Goal: Information Seeking & Learning: Learn about a topic

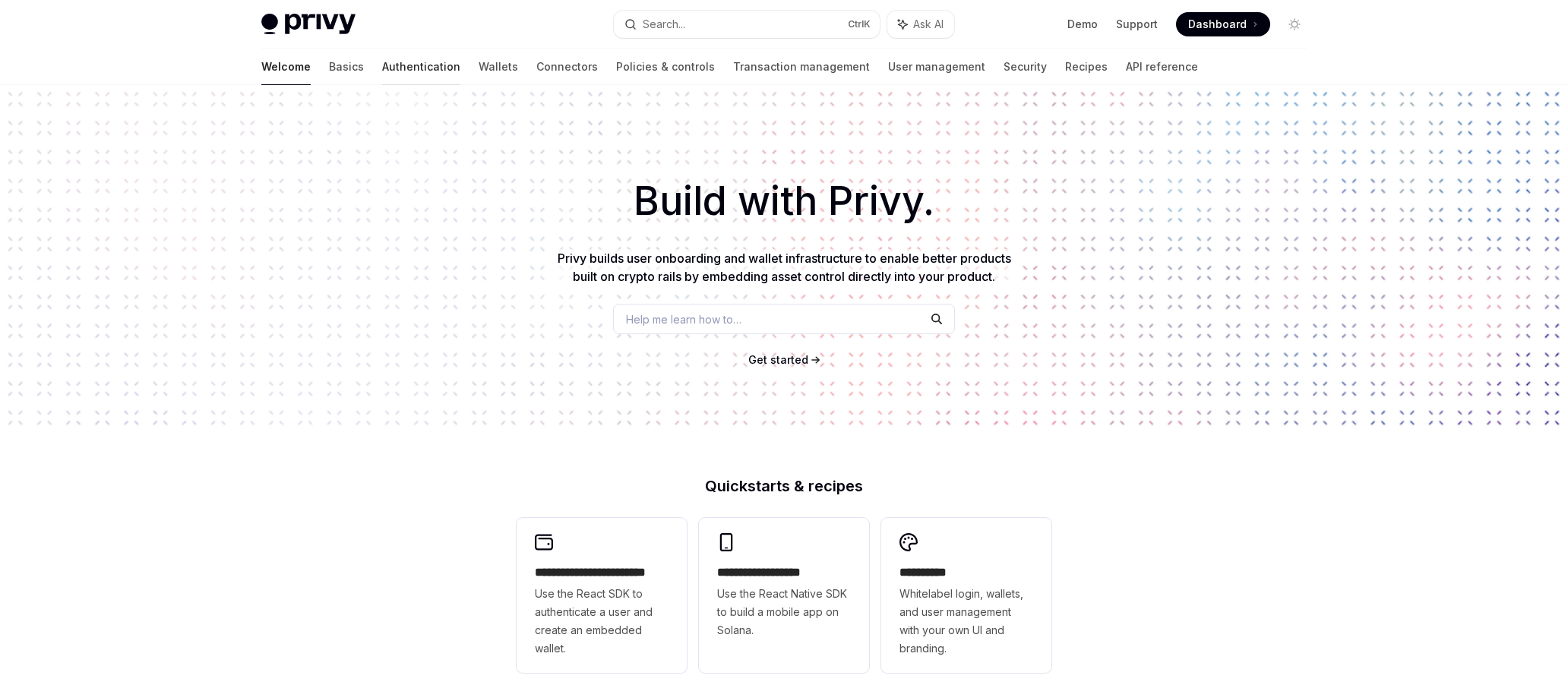
click at [382, 66] on link "Authentication" at bounding box center [421, 67] width 78 height 37
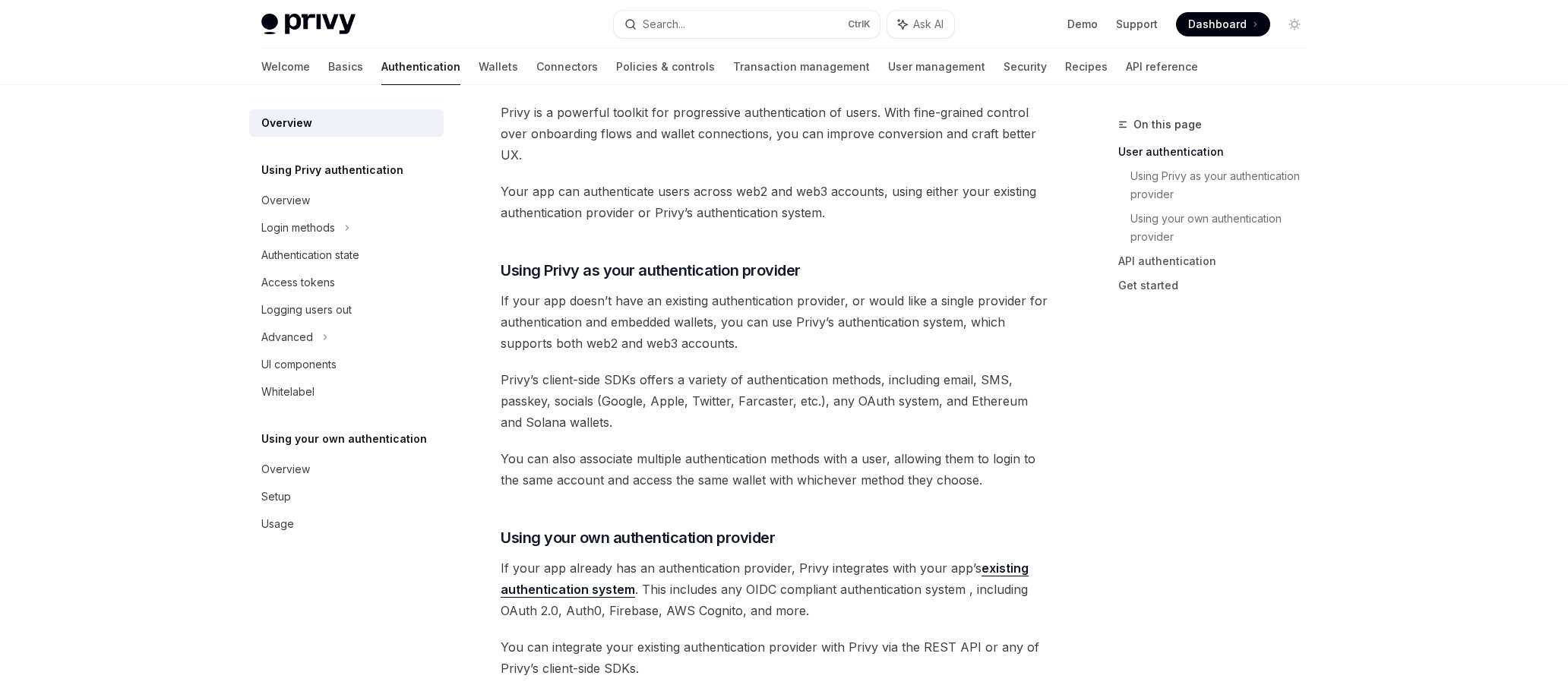
scroll to position [380, 0]
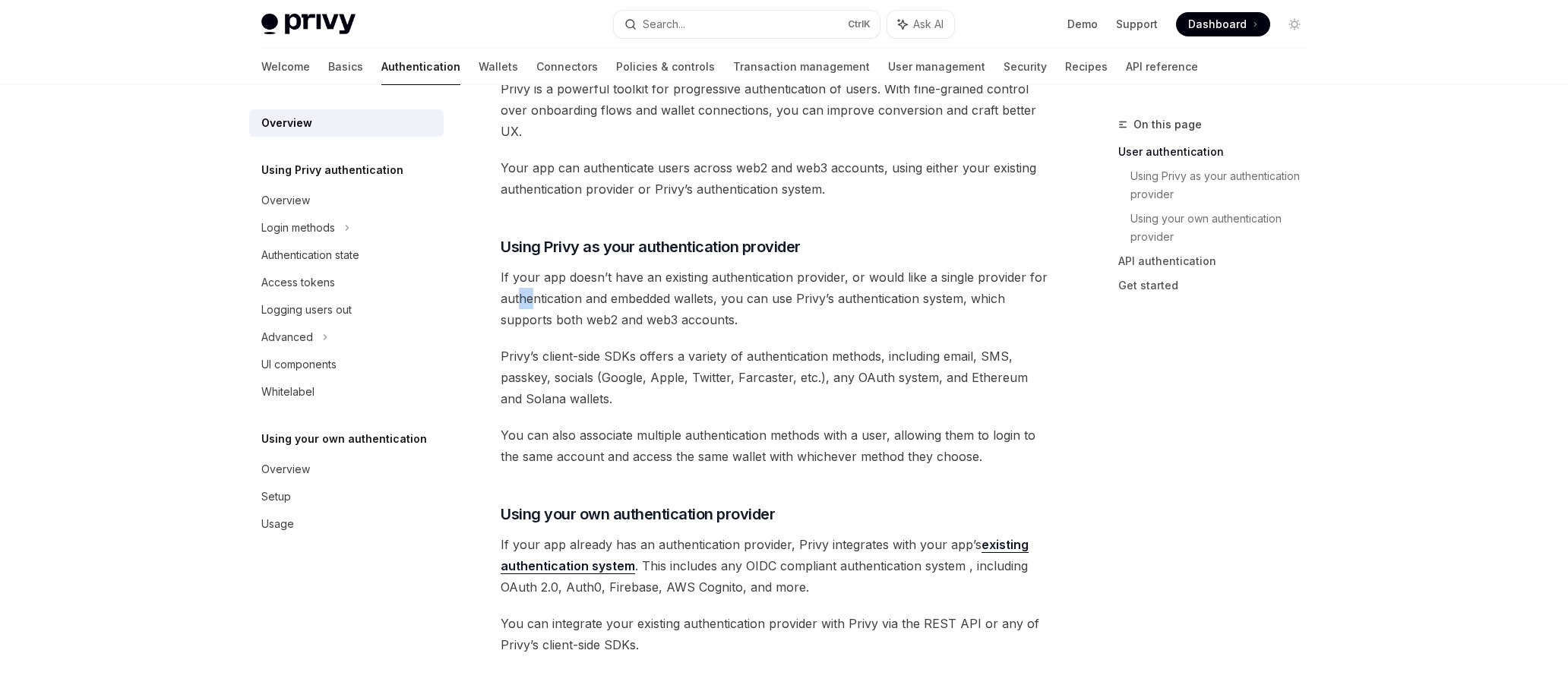
drag, startPoint x: 522, startPoint y: 298, endPoint x: 535, endPoint y: 300, distance: 13.2
click at [535, 300] on span "If your app doesn’t have an existing authentication provider, or would like a s…" at bounding box center [774, 298] width 547 height 64
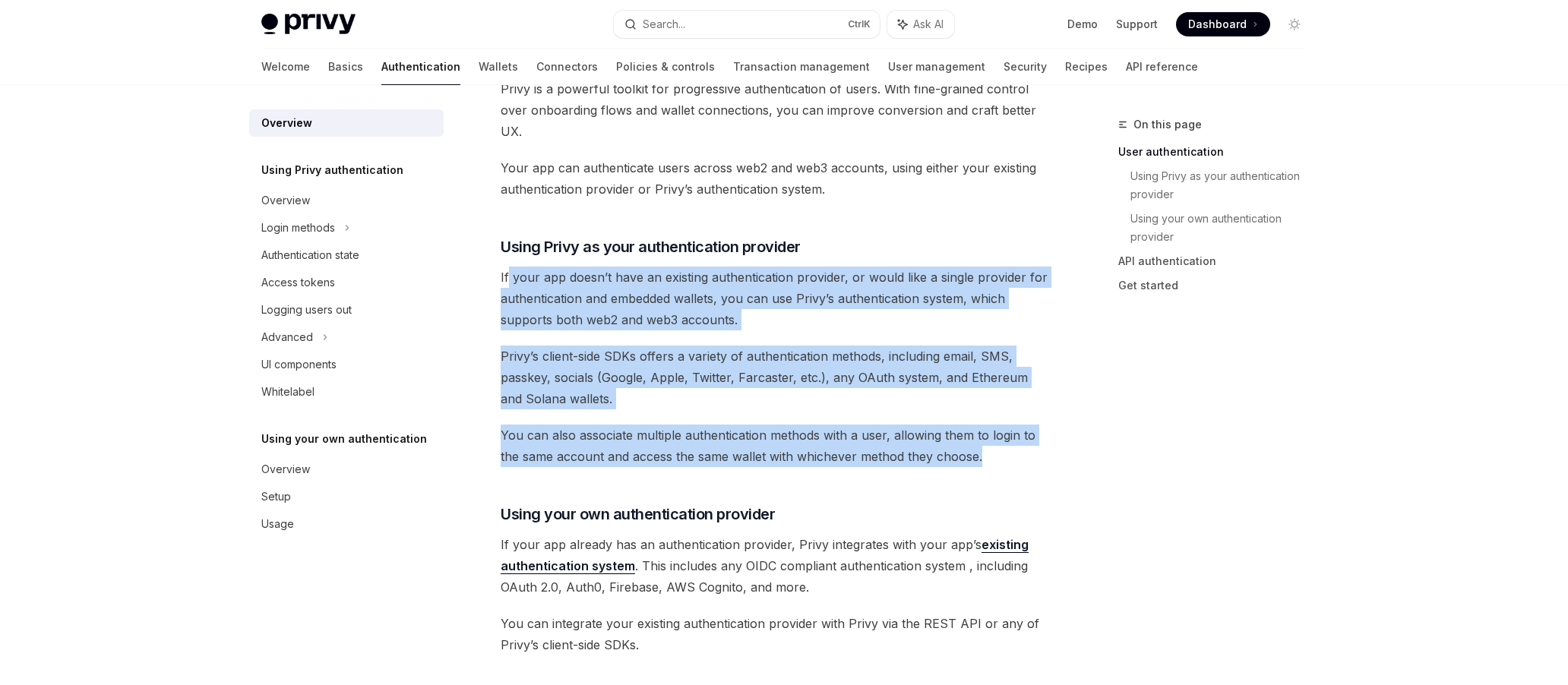
drag, startPoint x: 506, startPoint y: 281, endPoint x: 1010, endPoint y: 458, distance: 534.2
click at [1010, 458] on div "Privy’s wallet system supports granular controls on who can access wallets and …" at bounding box center [774, 545] width 547 height 1512
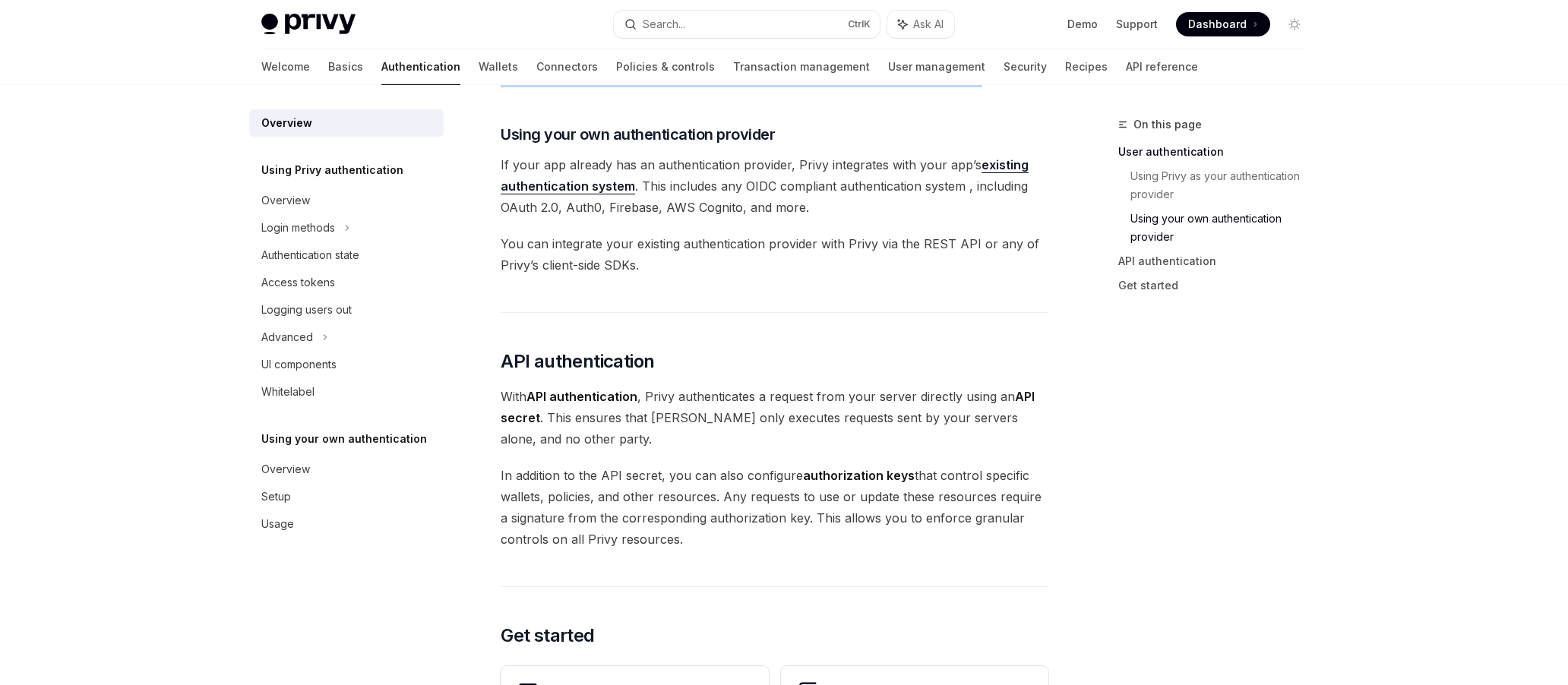
scroll to position [912, 0]
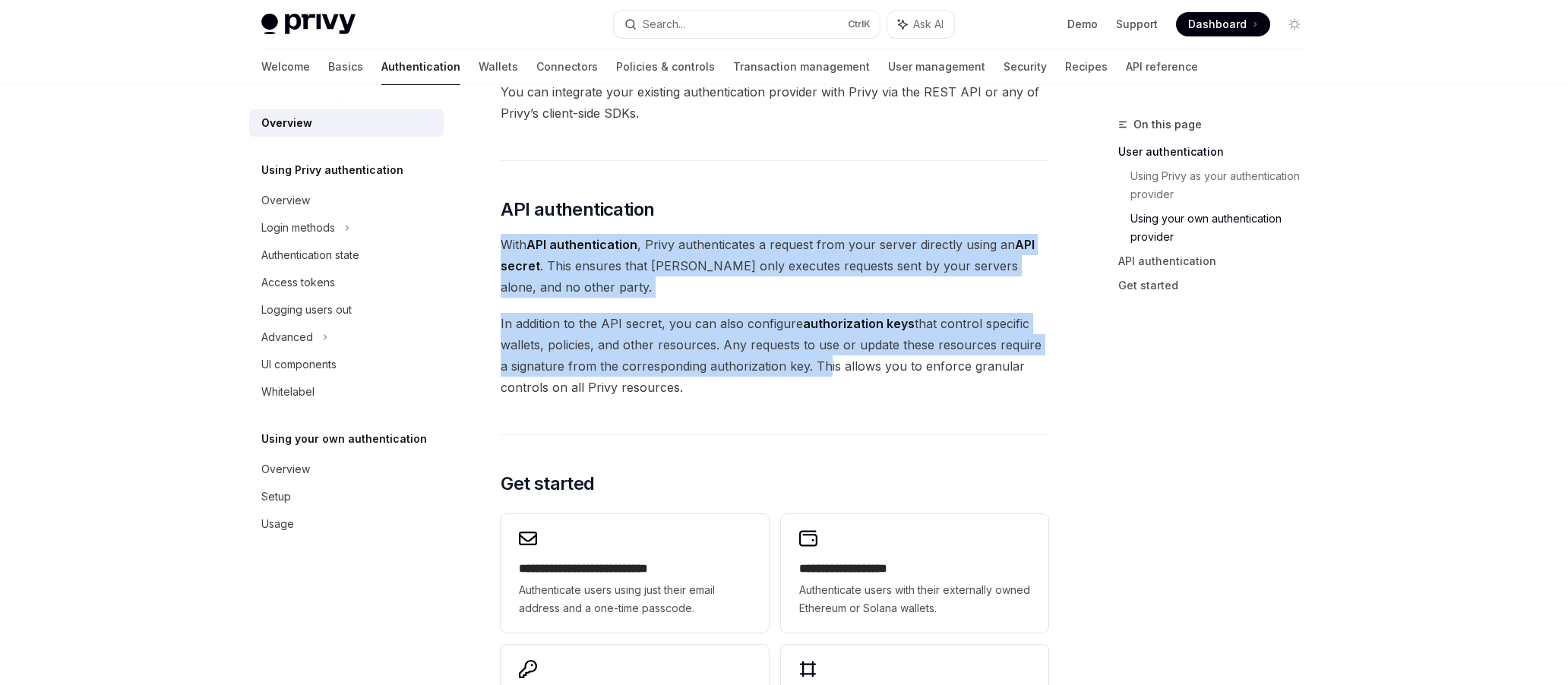
drag, startPoint x: 501, startPoint y: 240, endPoint x: 811, endPoint y: 374, distance: 337.7
click at [811, 374] on div "Privy’s wallet system supports granular controls on who can access wallets and …" at bounding box center [774, 13] width 547 height 1512
click at [326, 213] on link "Overview" at bounding box center [346, 200] width 194 height 27
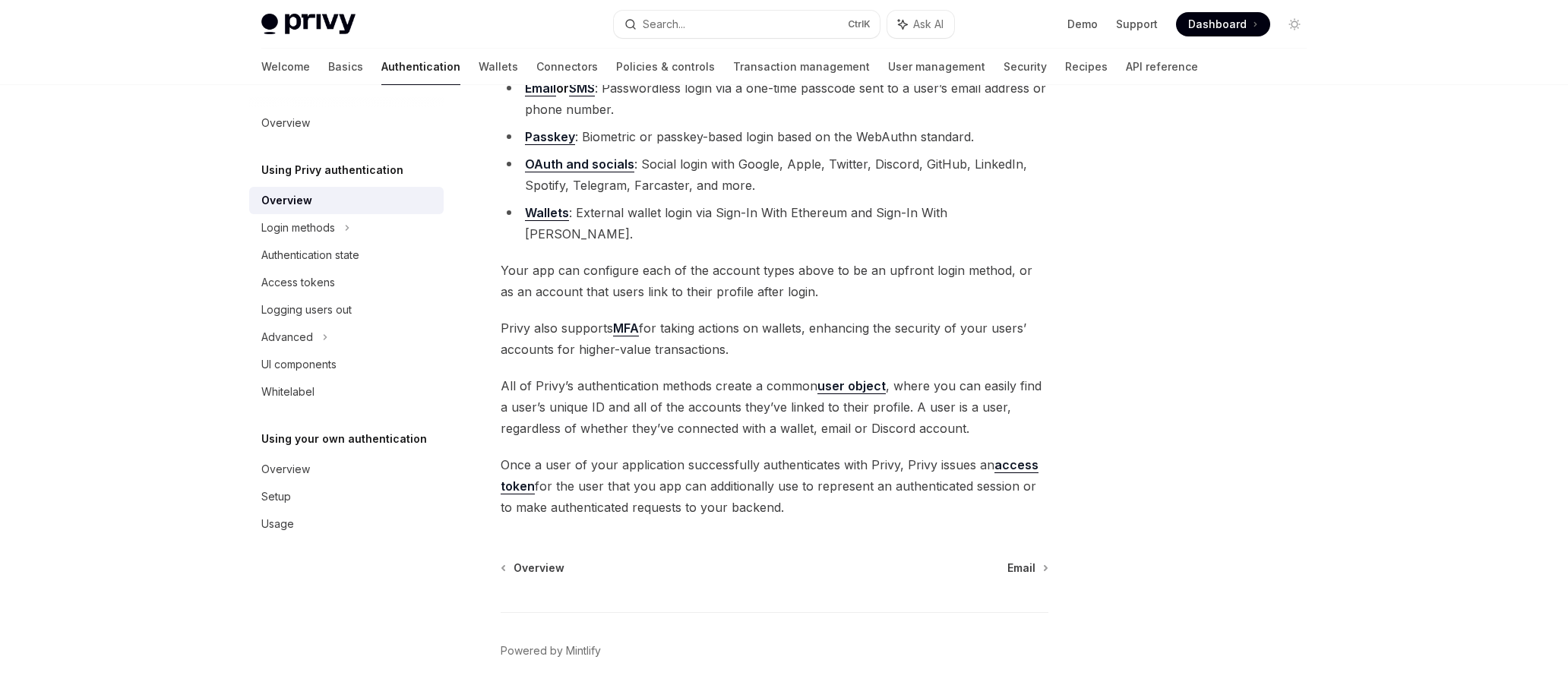
scroll to position [215, 0]
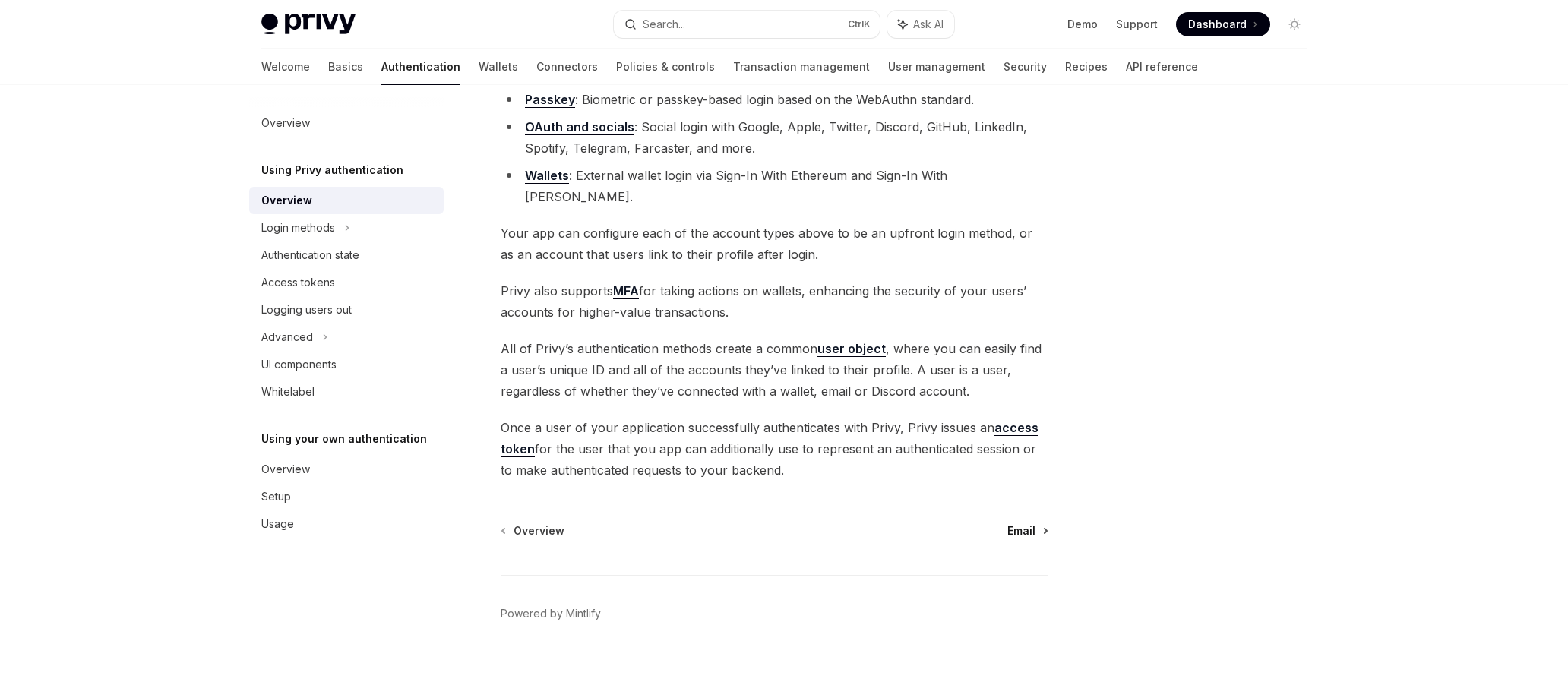
click at [1024, 523] on span "Email" at bounding box center [1022, 530] width 28 height 15
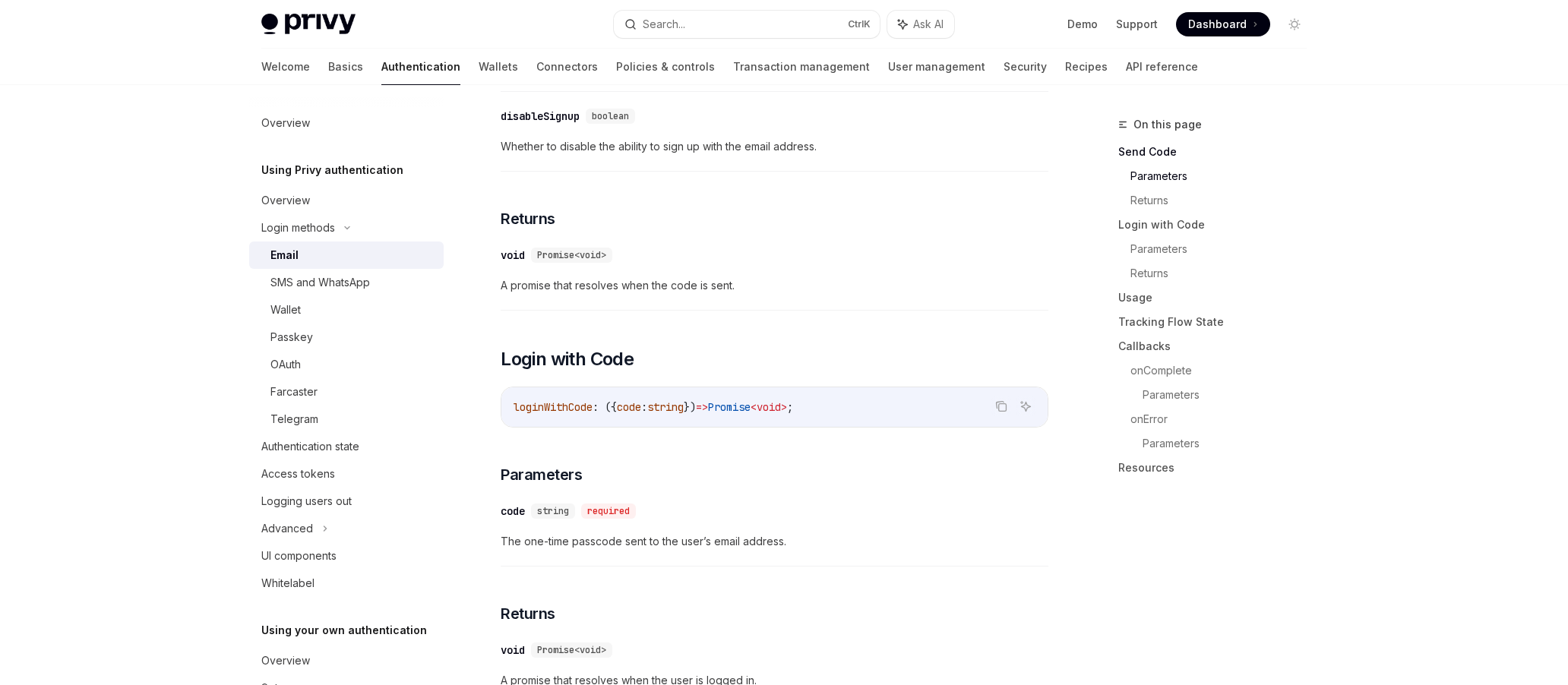
scroll to position [679, 0]
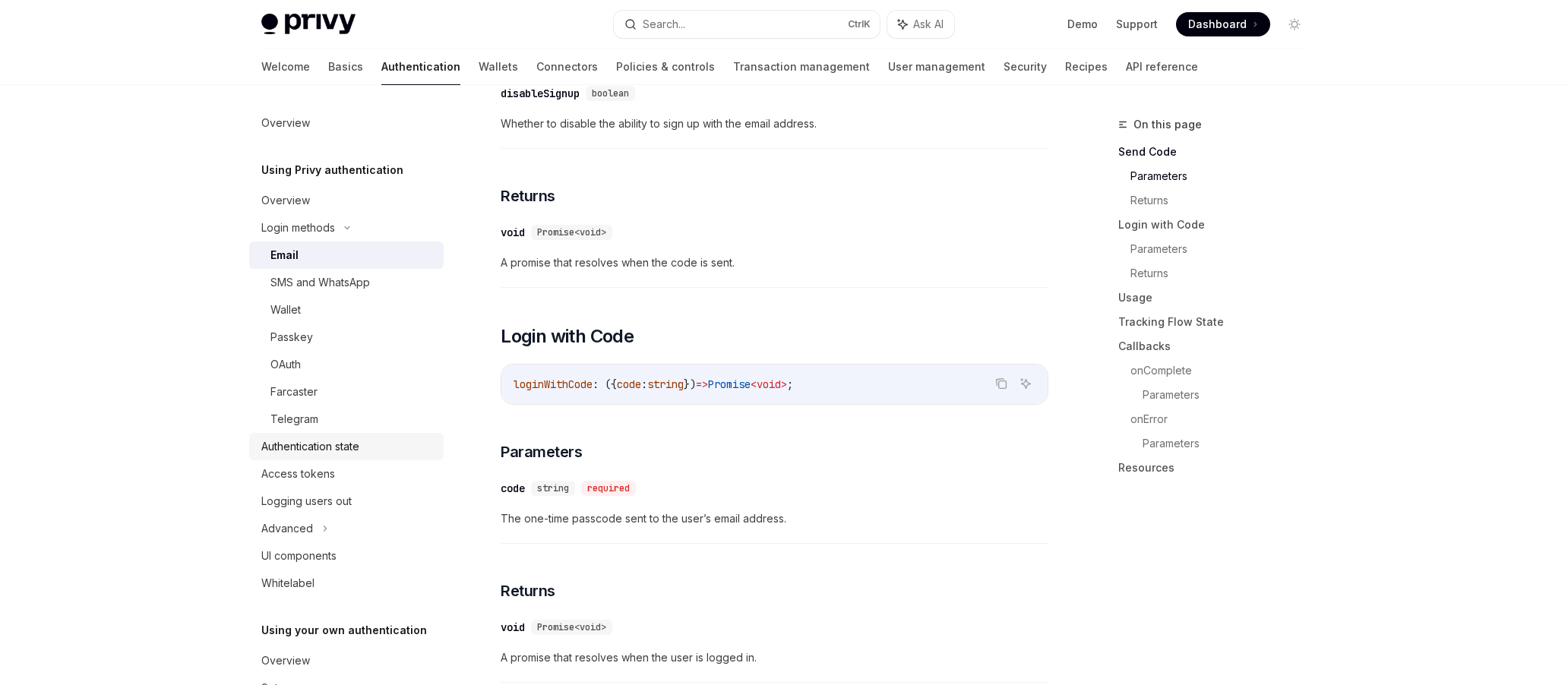
click at [322, 450] on div "Authentication state" at bounding box center [310, 446] width 98 height 18
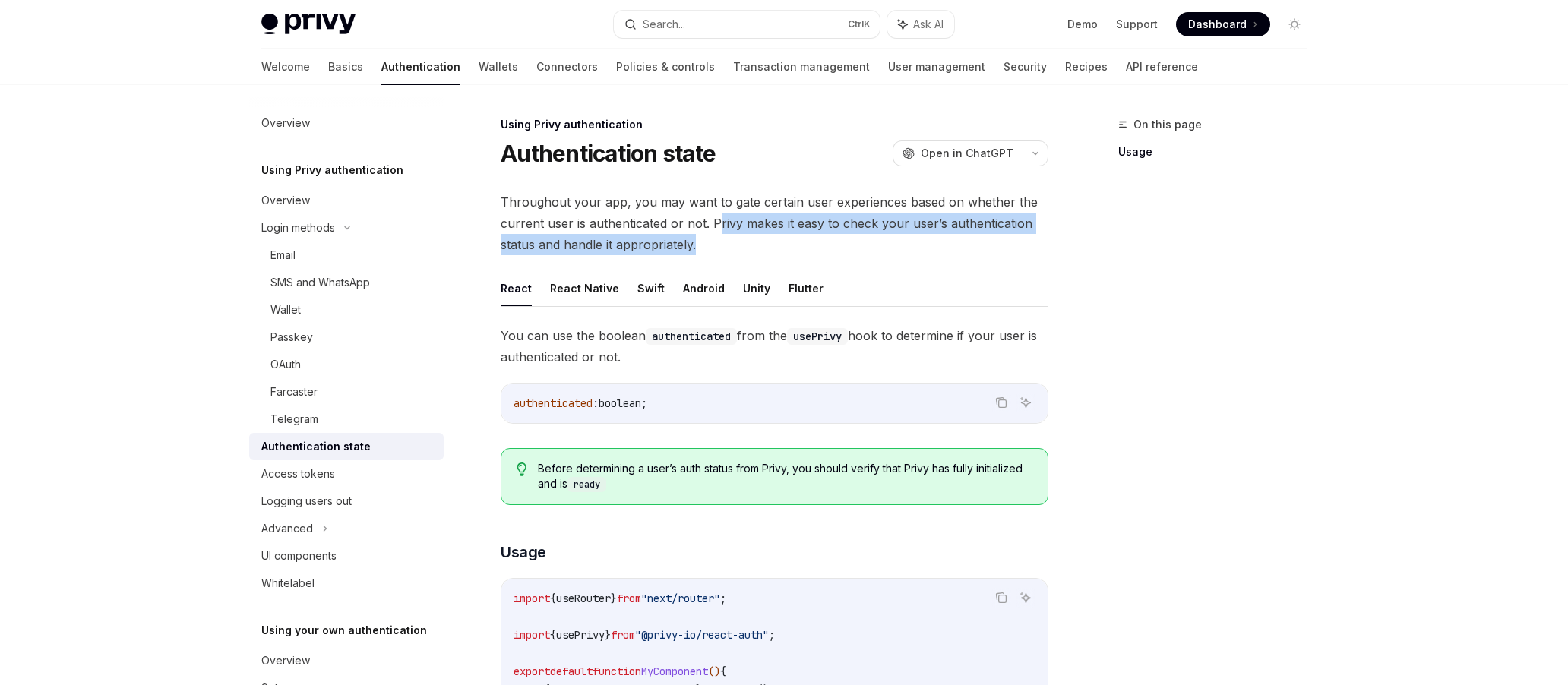
drag, startPoint x: 718, startPoint y: 220, endPoint x: 706, endPoint y: 247, distance: 29.5
click at [706, 247] on span "Throughout your app, you may want to gate certain user experiences based on whe…" at bounding box center [774, 223] width 547 height 64
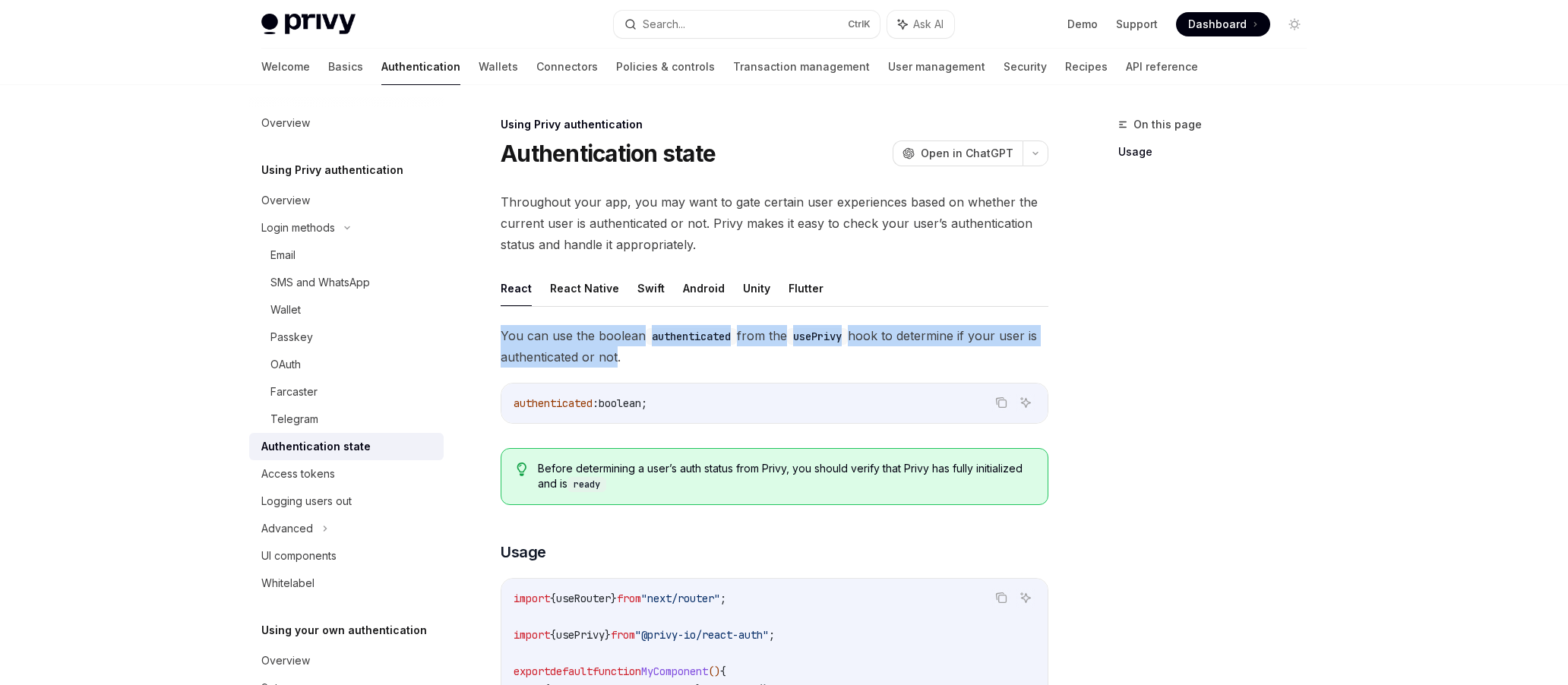
drag, startPoint x: 501, startPoint y: 333, endPoint x: 624, endPoint y: 356, distance: 125.1
click at [624, 356] on span "You can use the boolean authenticated from the usePrivy hook to determine if yo…" at bounding box center [774, 346] width 547 height 43
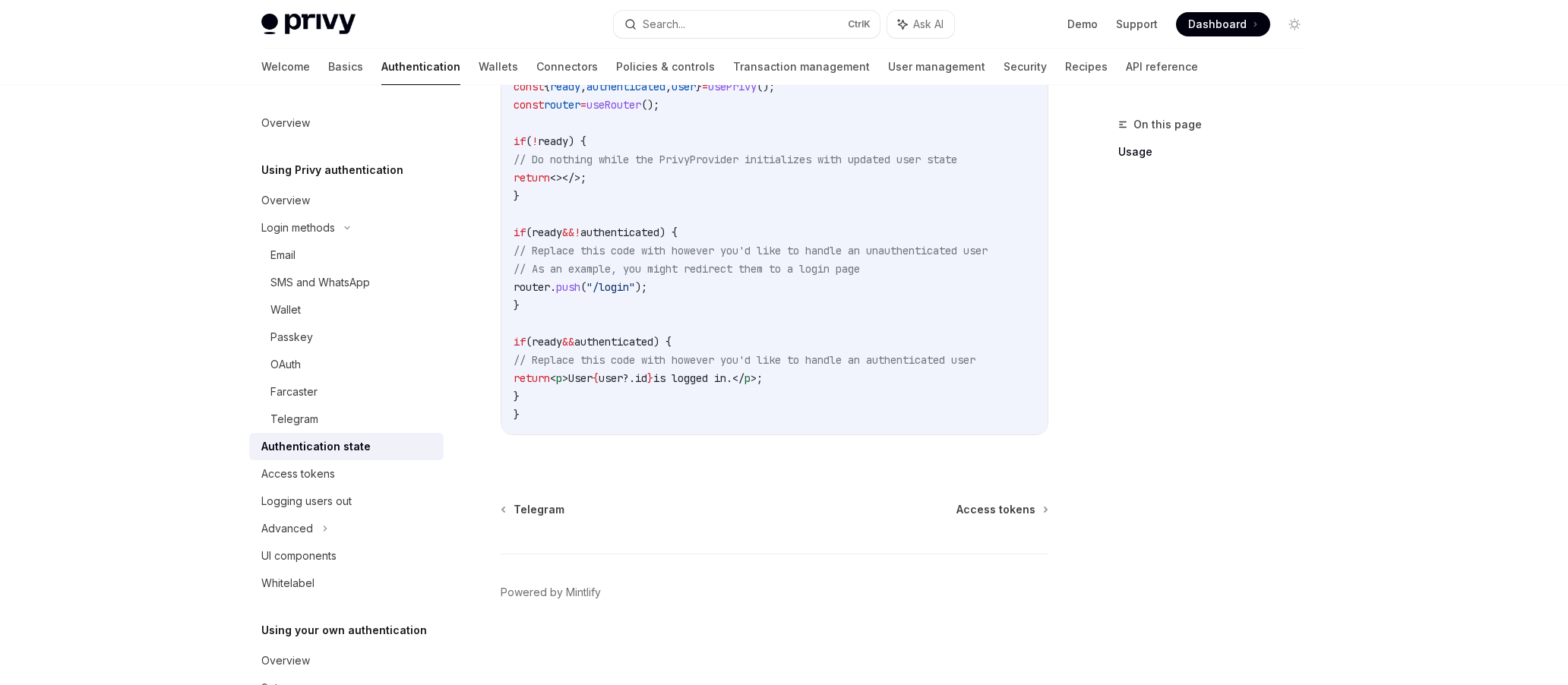
scroll to position [609, 0]
click at [329, 469] on div "Access tokens" at bounding box center [298, 473] width 74 height 18
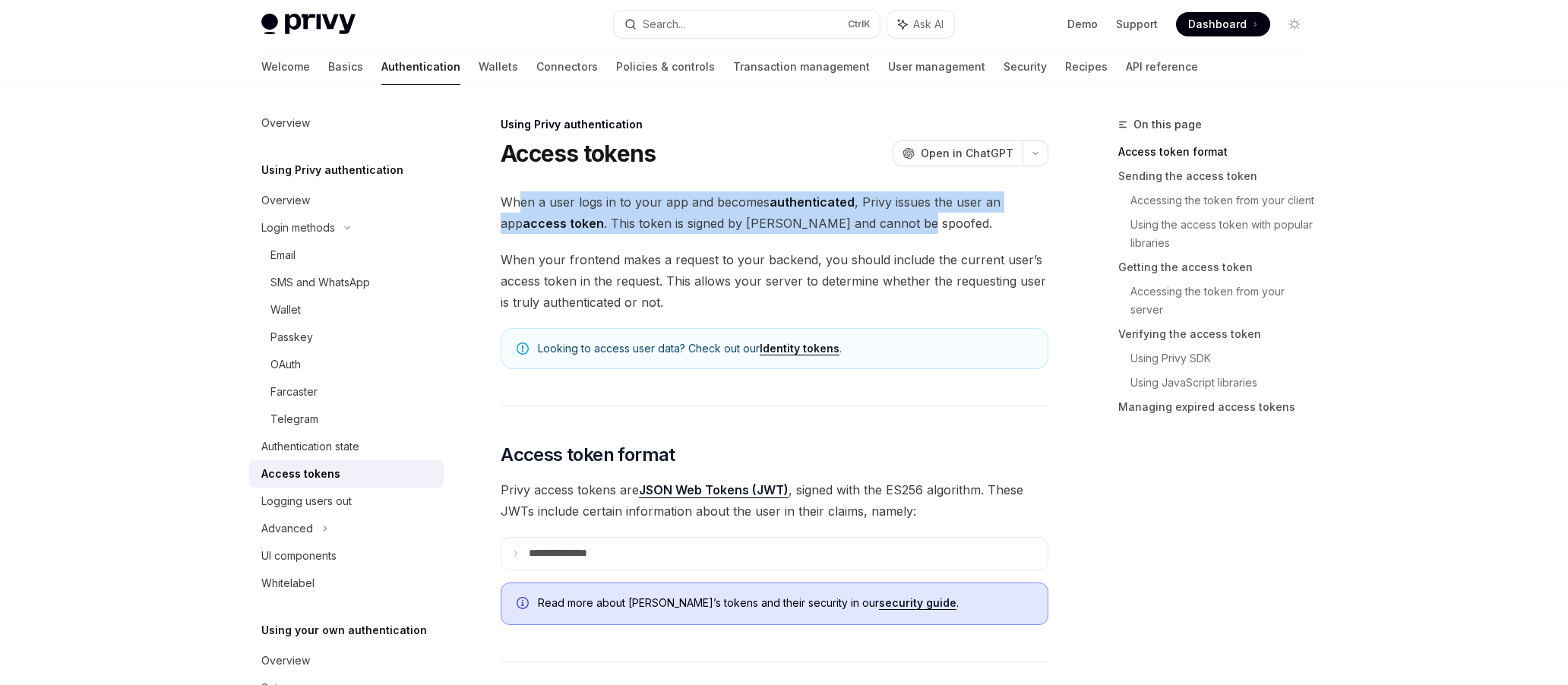
drag, startPoint x: 520, startPoint y: 207, endPoint x: 887, endPoint y: 223, distance: 367.3
click at [887, 223] on span "When a user logs in to your app and becomes authenticated , Privy issues the us…" at bounding box center [774, 213] width 547 height 43
click at [723, 220] on span "When a user logs in to your app and becomes authenticated , Privy issues the us…" at bounding box center [774, 213] width 547 height 43
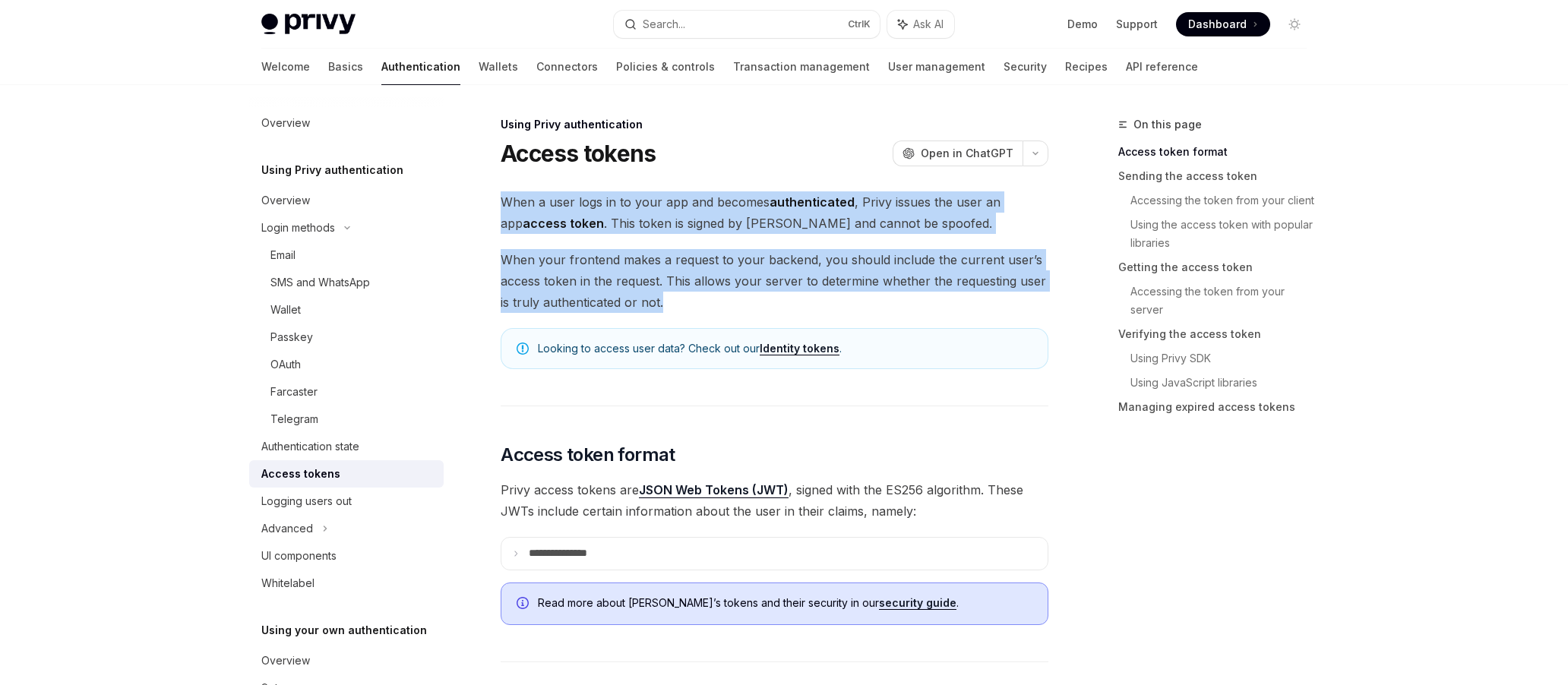
drag, startPoint x: 506, startPoint y: 202, endPoint x: 752, endPoint y: 310, distance: 268.7
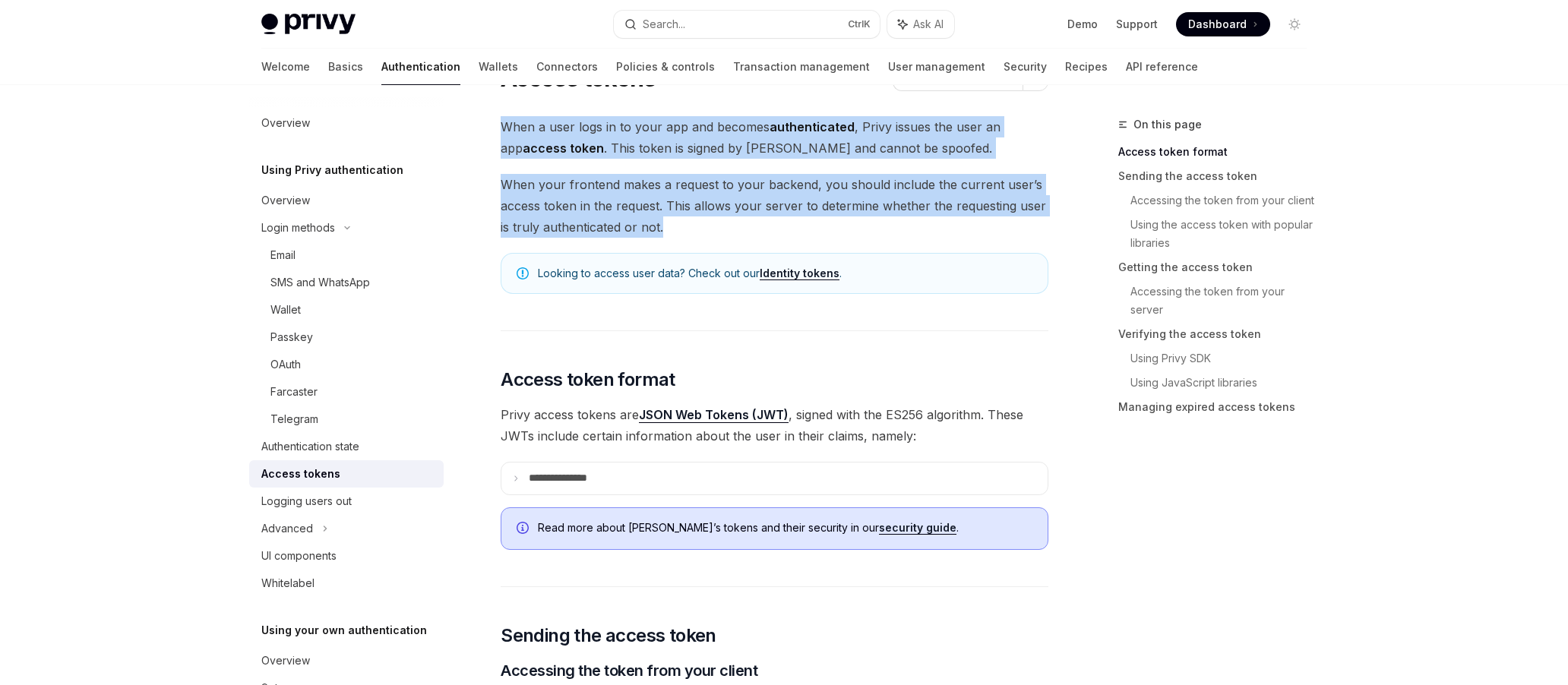
scroll to position [227, 0]
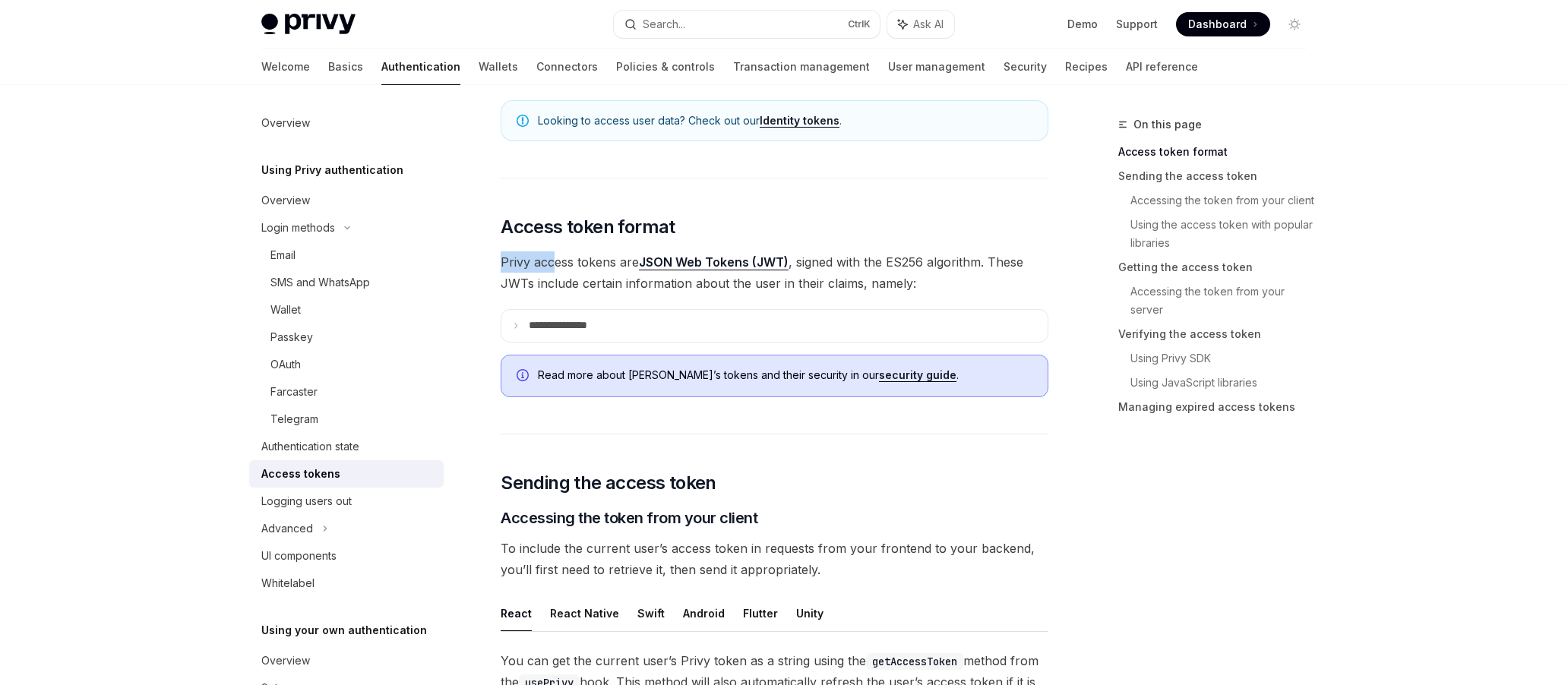
drag, startPoint x: 494, startPoint y: 265, endPoint x: 553, endPoint y: 261, distance: 59.1
click at [545, 285] on span "Privy access tokens are JSON Web Tokens (JWT) , signed with the ES256 algorithm…" at bounding box center [774, 272] width 547 height 43
click at [509, 322] on summary "**********" at bounding box center [774, 326] width 546 height 32
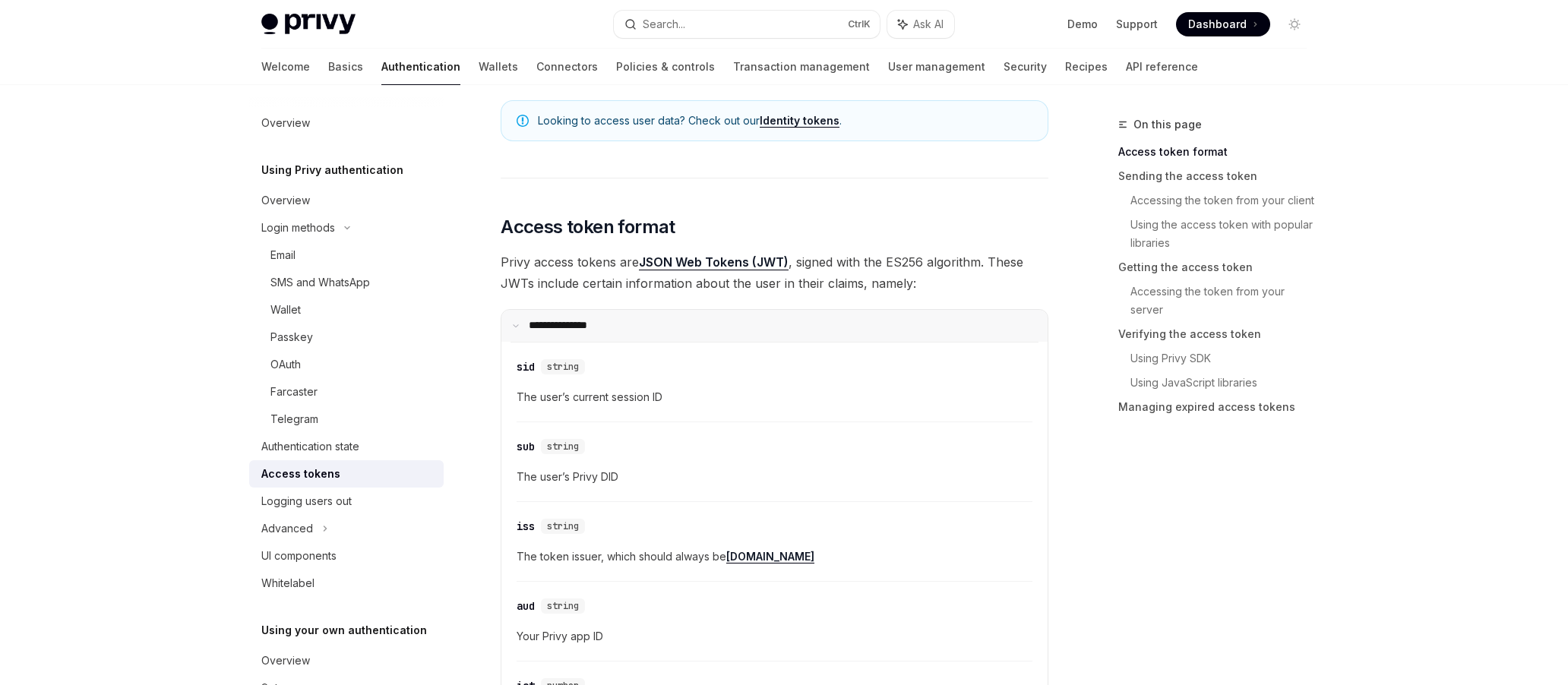
click at [519, 322] on summary "**********" at bounding box center [774, 326] width 546 height 32
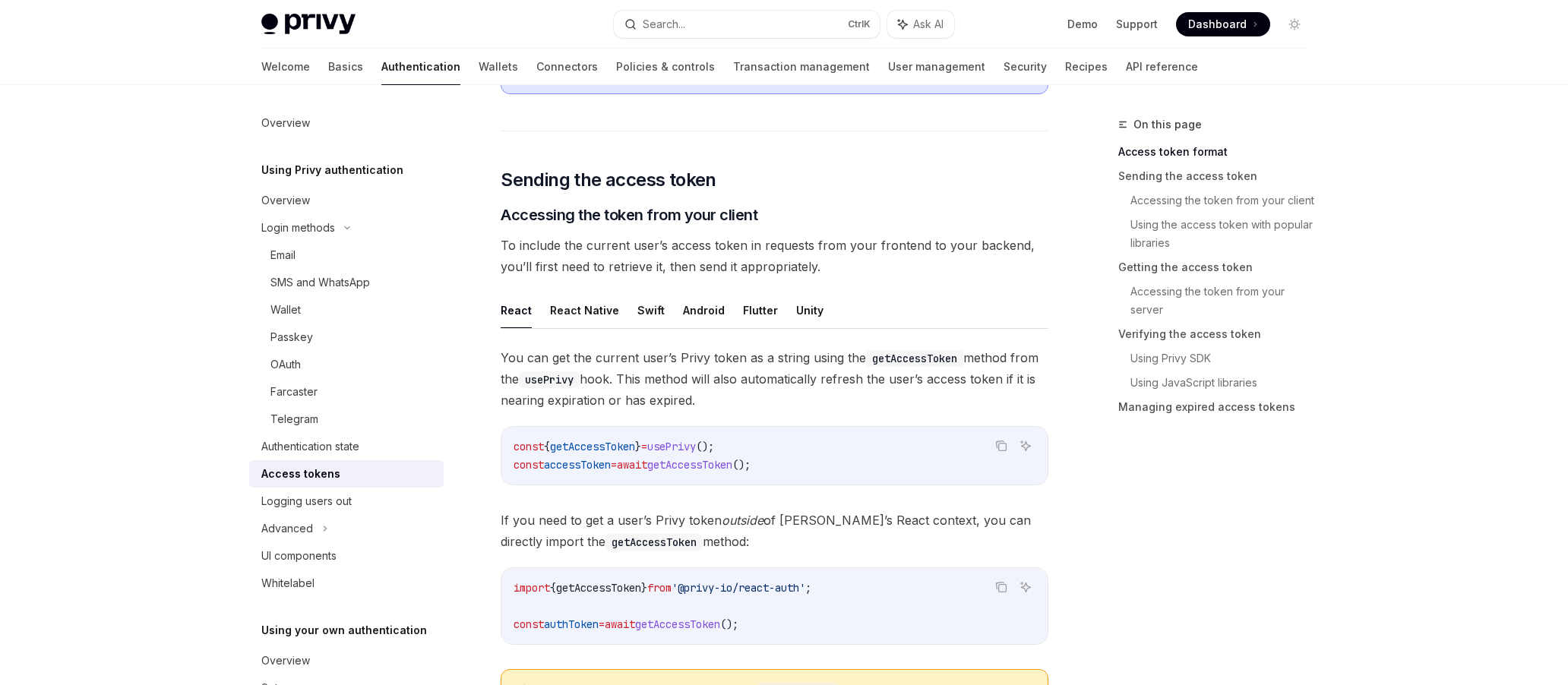
scroll to position [532, 0]
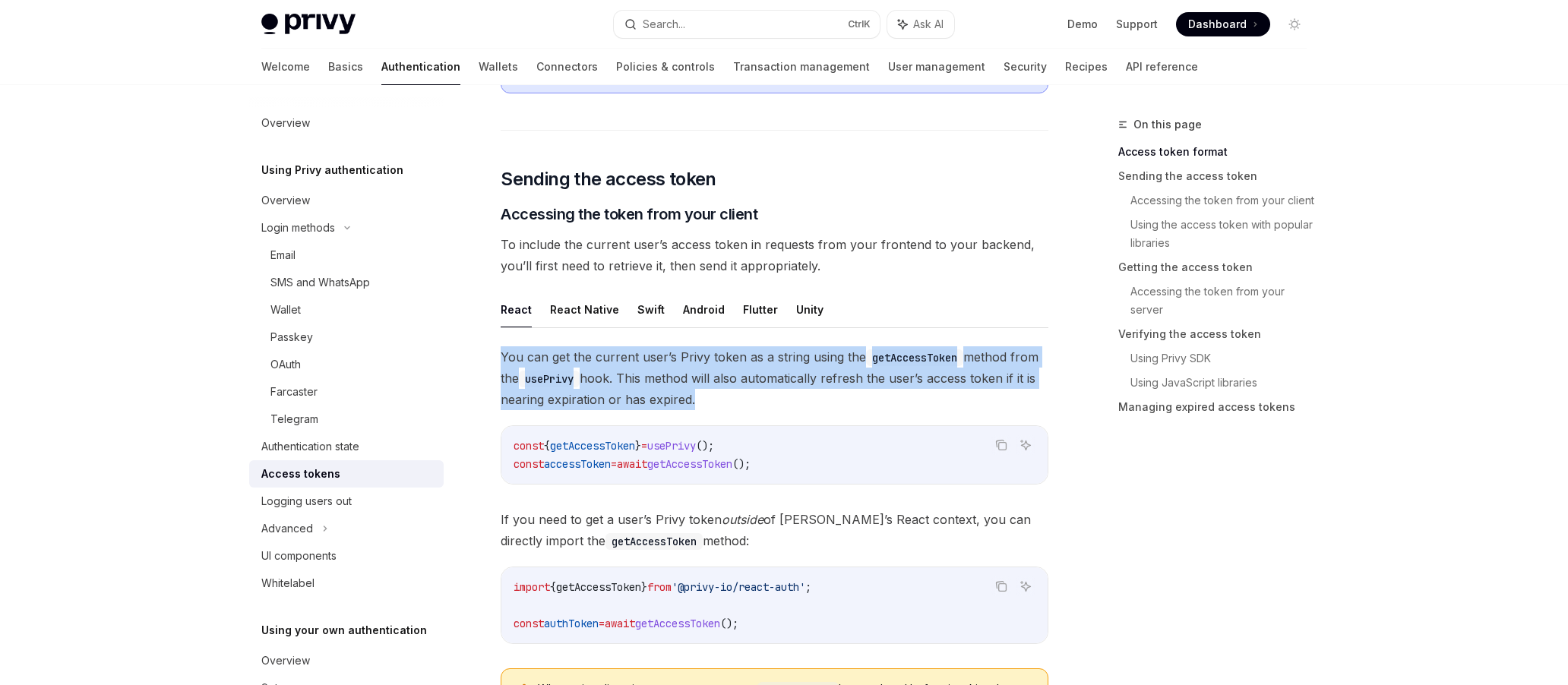
drag, startPoint x: 502, startPoint y: 357, endPoint x: 687, endPoint y: 394, distance: 188.7
click at [687, 394] on span "You can get the current user’s Privy token as a string using the getAccessToken…" at bounding box center [774, 377] width 547 height 64
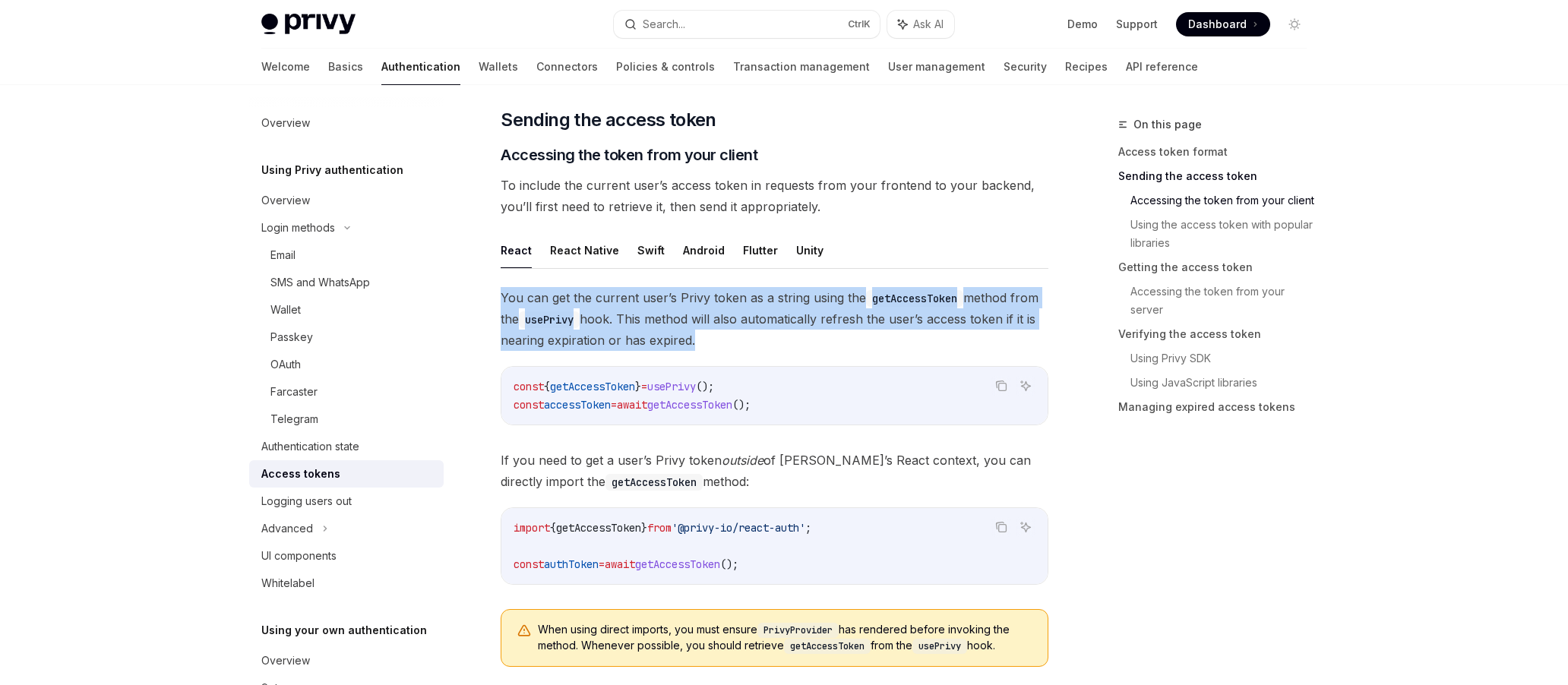
scroll to position [683, 0]
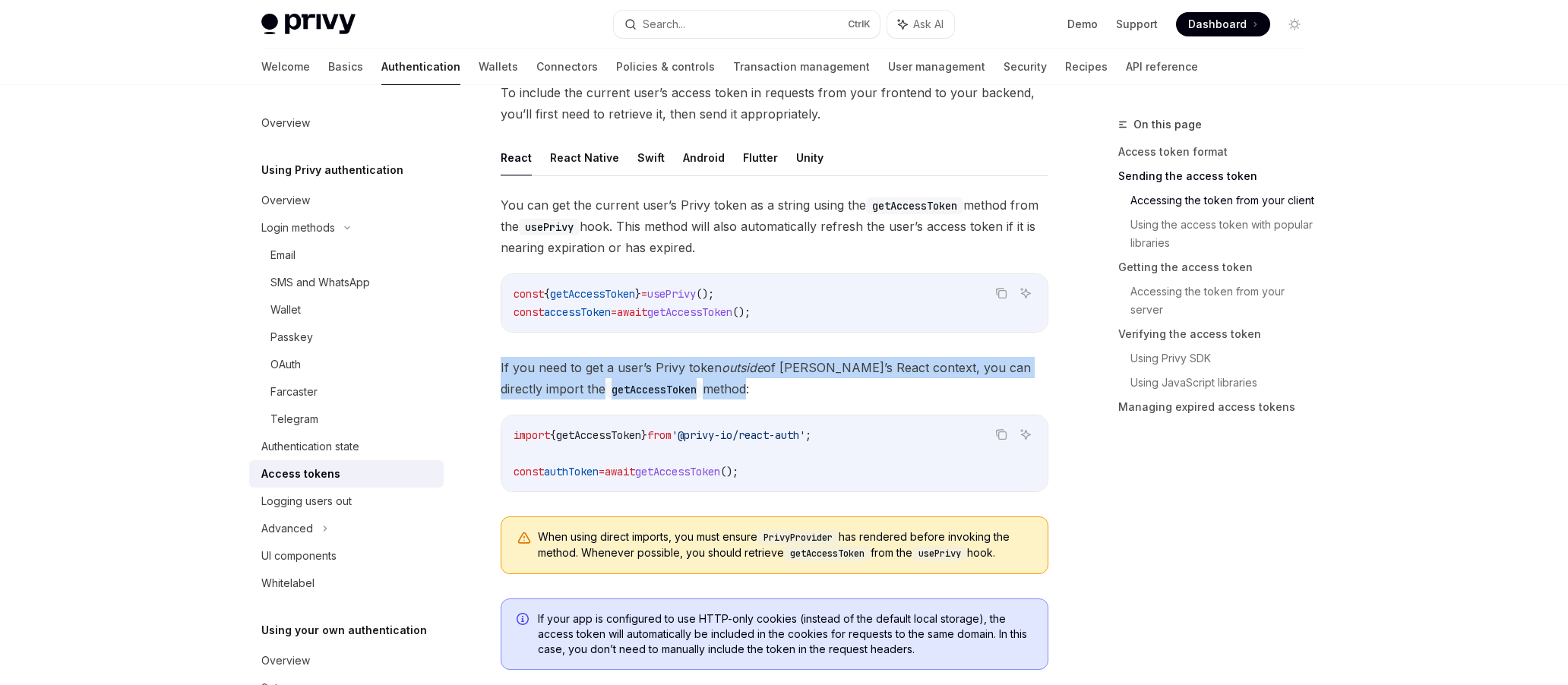
drag, startPoint x: 498, startPoint y: 366, endPoint x: 664, endPoint y: 382, distance: 166.8
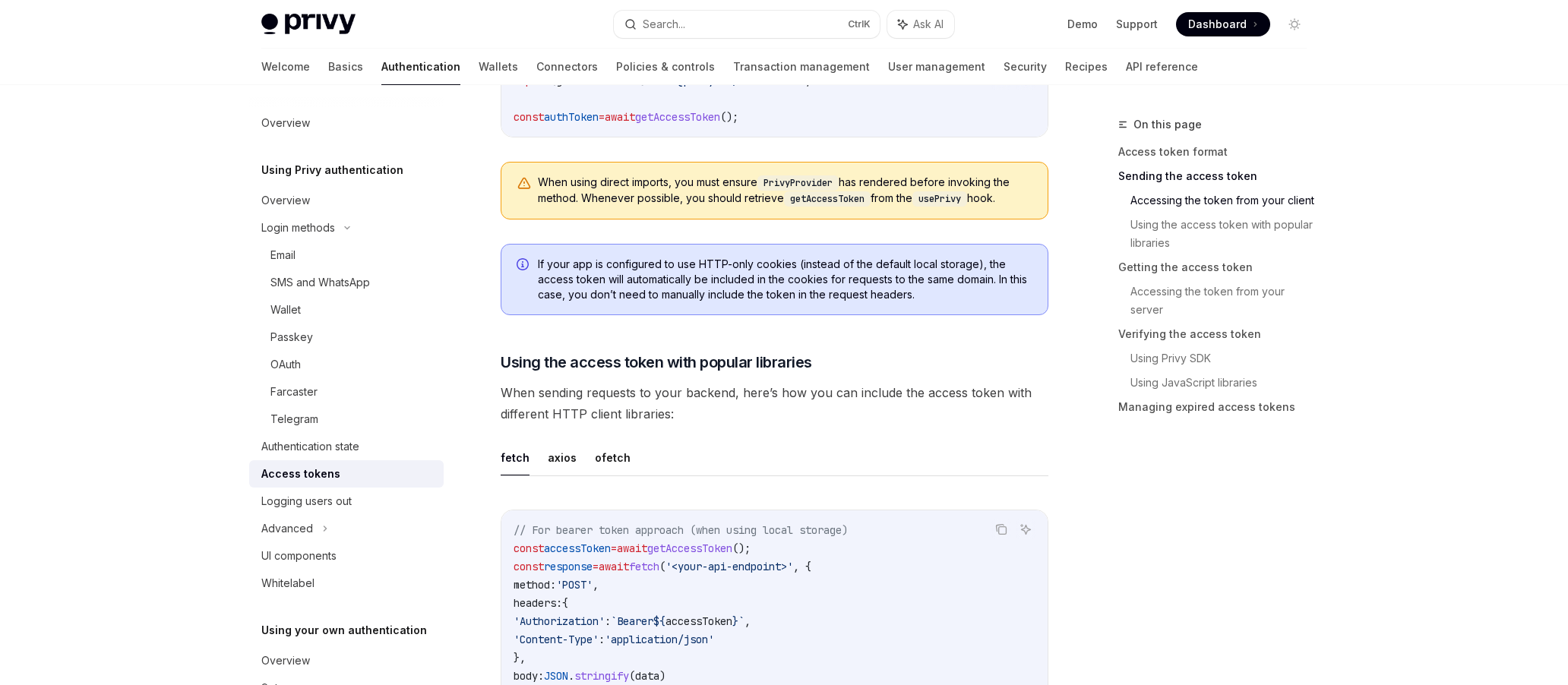
scroll to position [1139, 0]
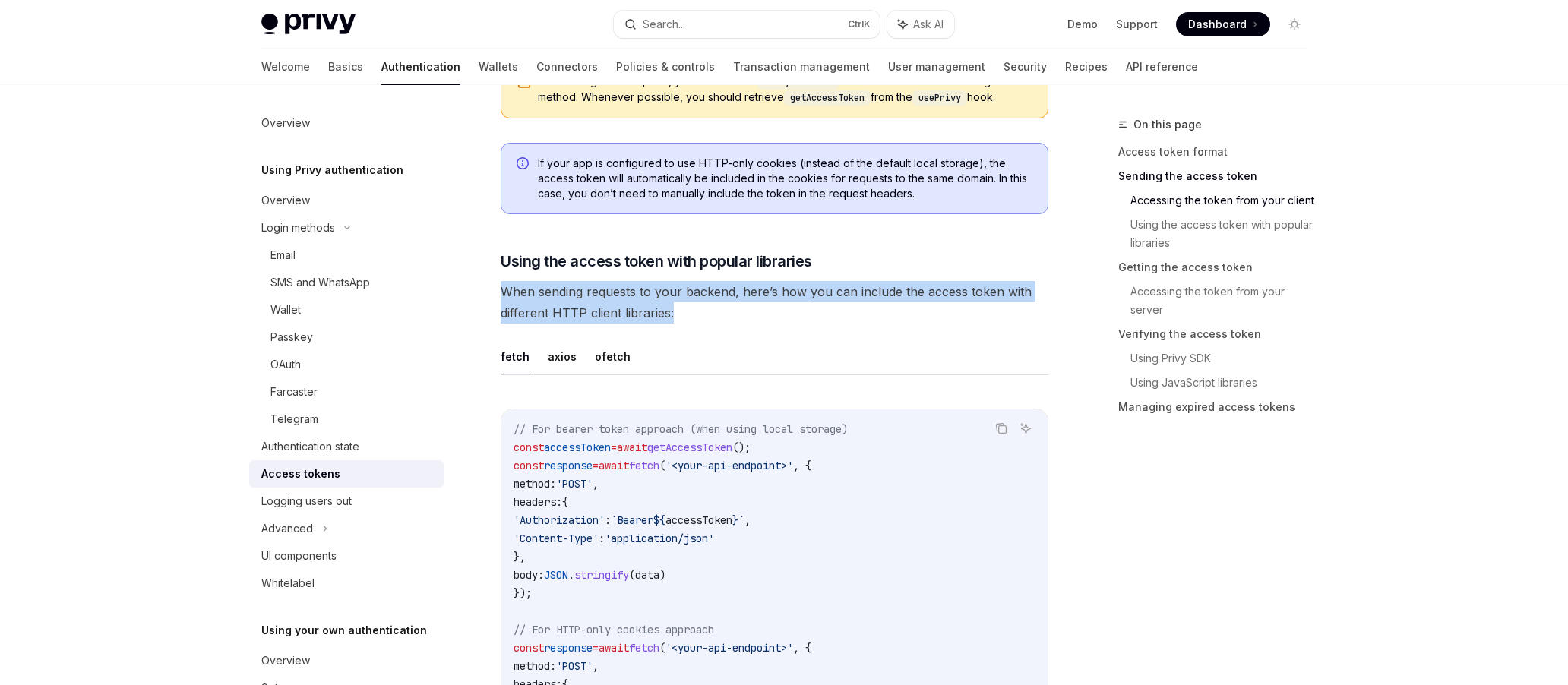
drag, startPoint x: 500, startPoint y: 287, endPoint x: 674, endPoint y: 313, distance: 175.9
click at [674, 313] on span "When sending requests to your backend, here’s how you can include the access to…" at bounding box center [774, 302] width 547 height 43
click at [583, 295] on span "When sending requests to your backend, here’s how you can include the access to…" at bounding box center [774, 302] width 547 height 43
drag, startPoint x: 499, startPoint y: 295, endPoint x: 668, endPoint y: 315, distance: 170.2
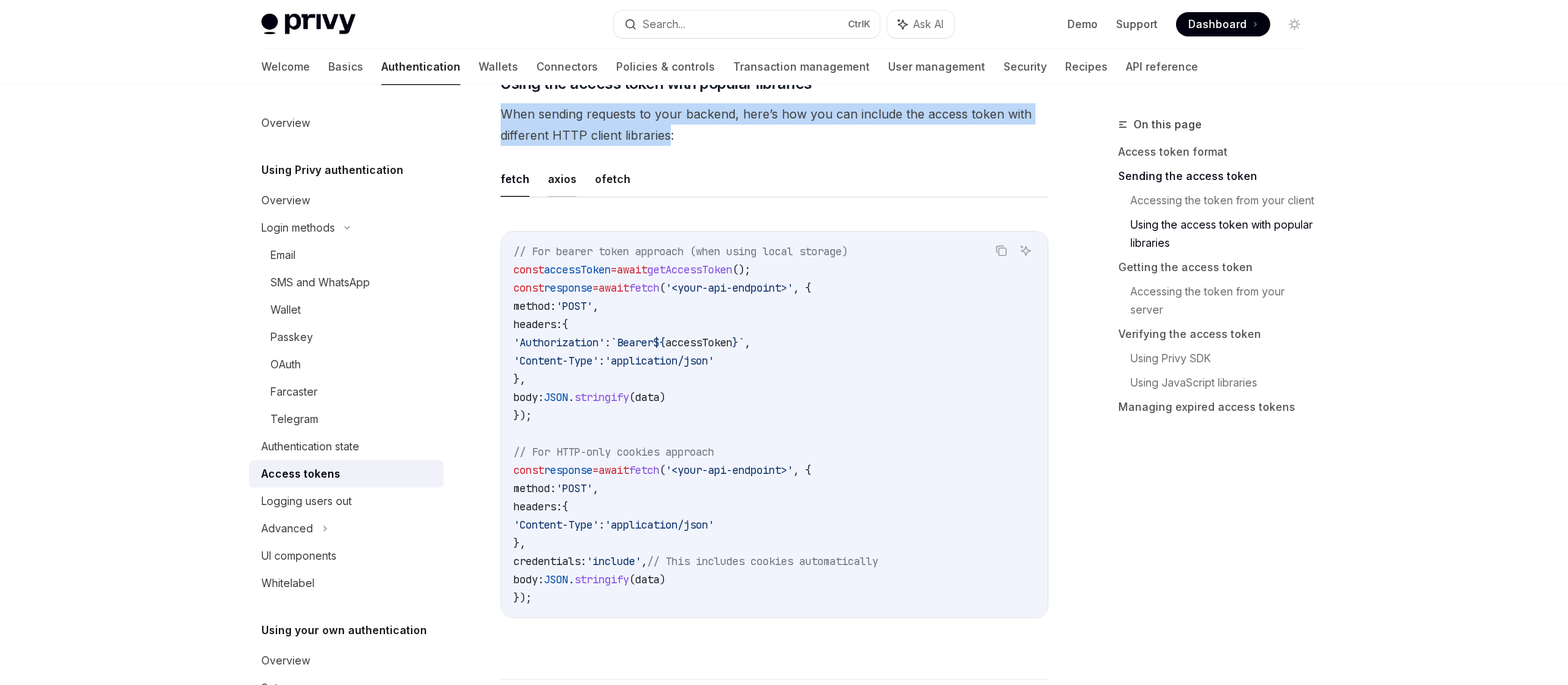
scroll to position [1292, 0]
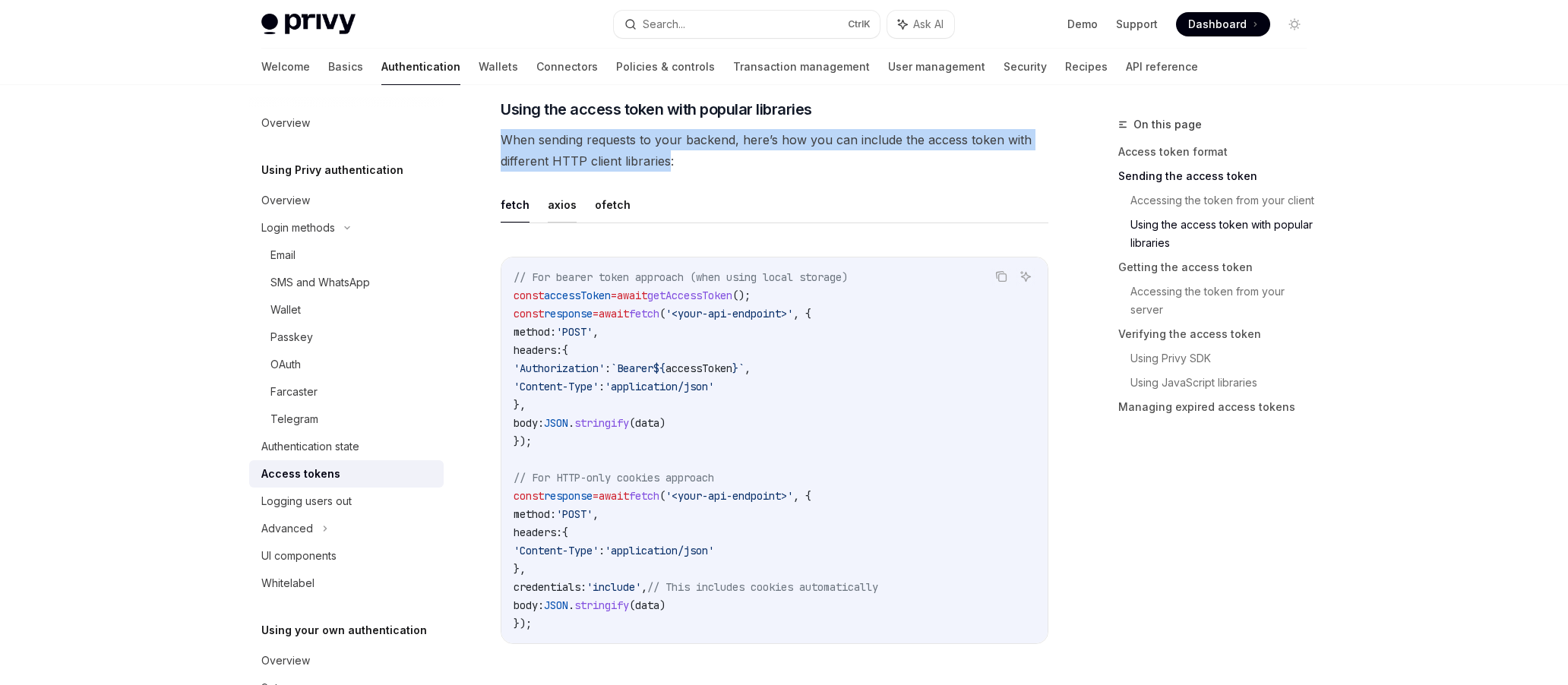
click at [559, 209] on button "axios" at bounding box center [561, 204] width 29 height 36
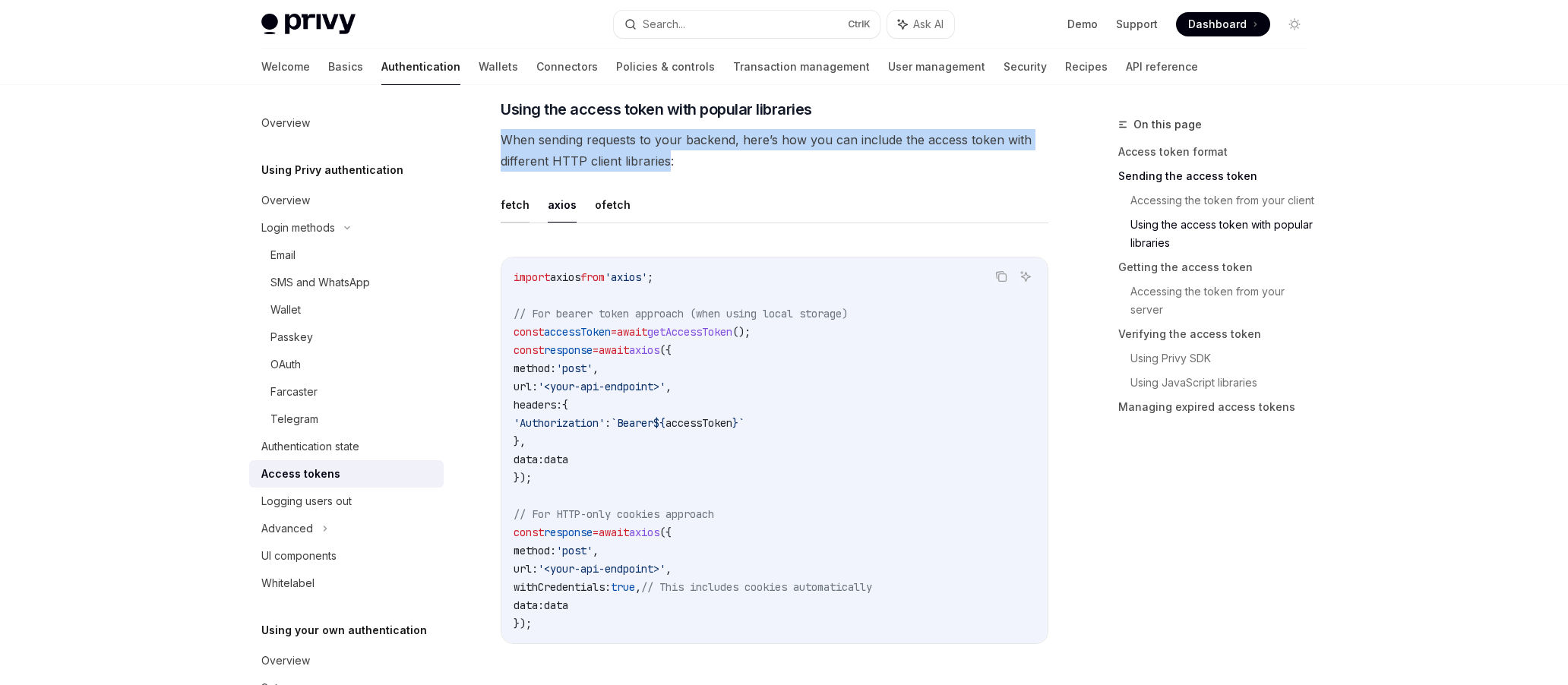
click at [514, 207] on button "fetch" at bounding box center [514, 204] width 29 height 36
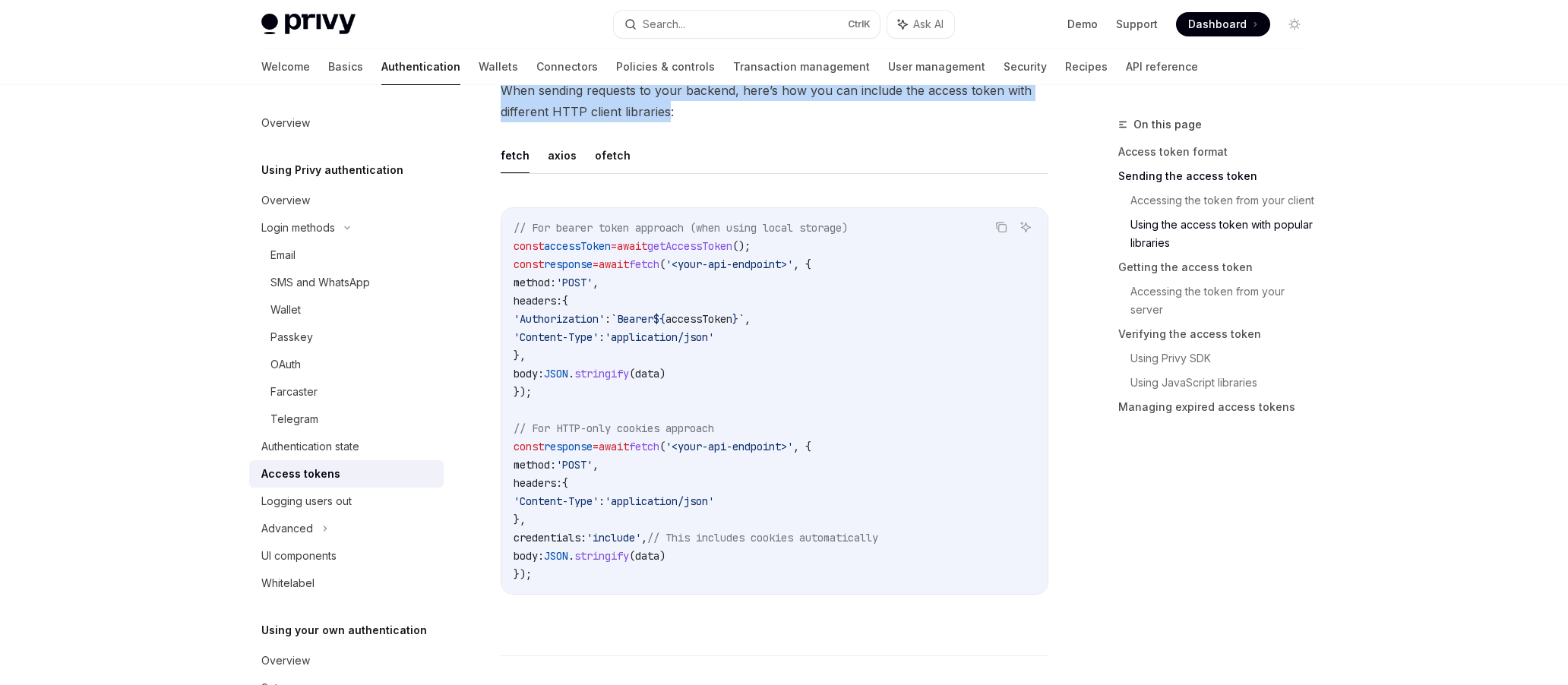
scroll to position [1367, 0]
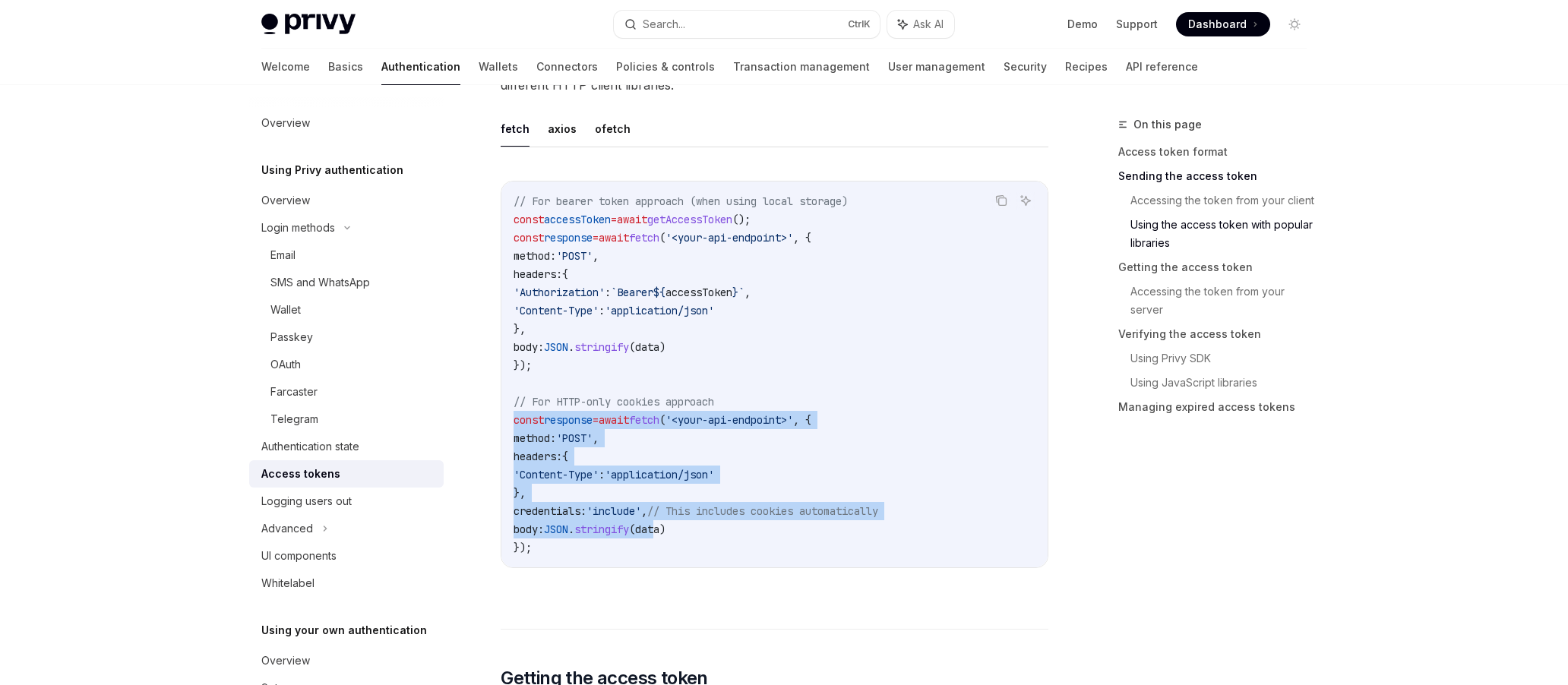
drag, startPoint x: 516, startPoint y: 414, endPoint x: 677, endPoint y: 535, distance: 201.4
click at [677, 535] on code "// For bearer token approach (when using local storage) const accessToken = awa…" at bounding box center [774, 375] width 522 height 364
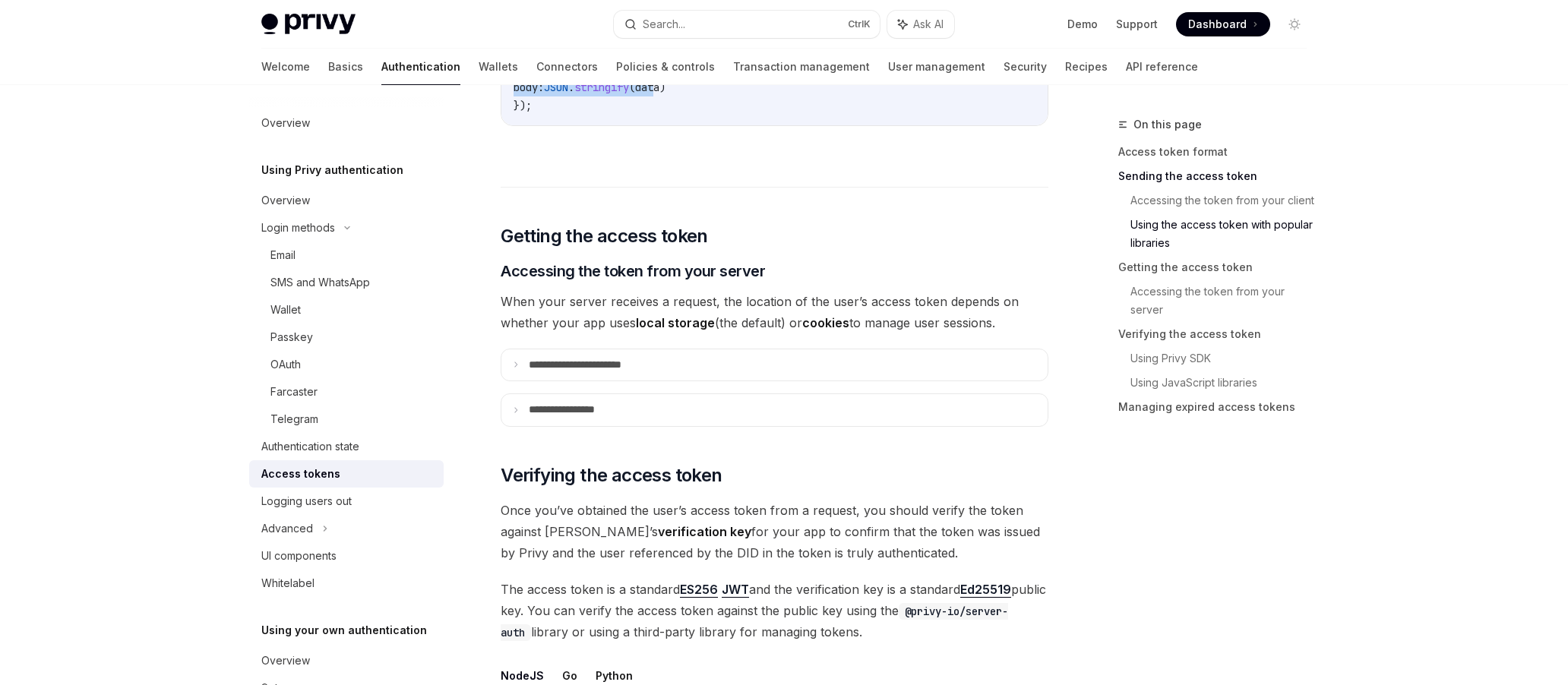
scroll to position [1823, 0]
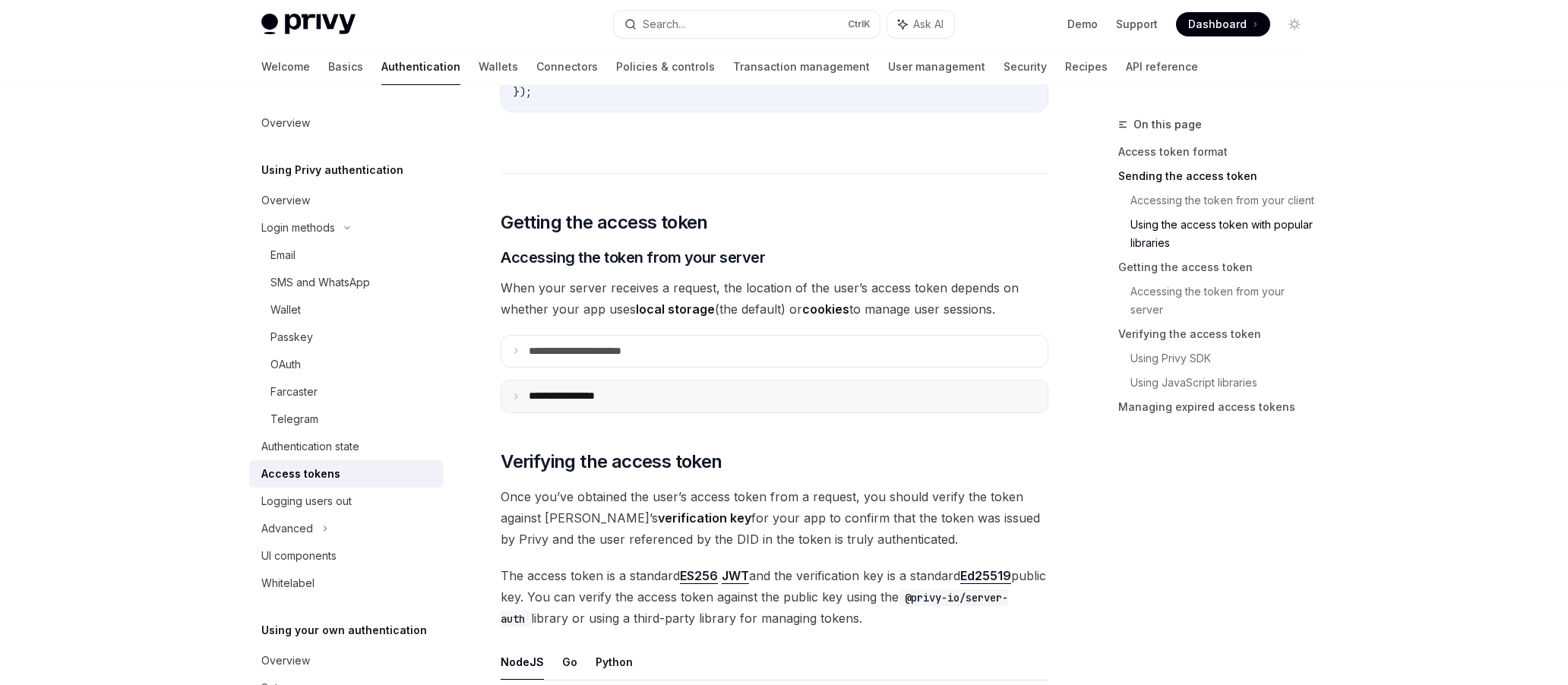
click at [512, 396] on icon at bounding box center [515, 397] width 8 height 8
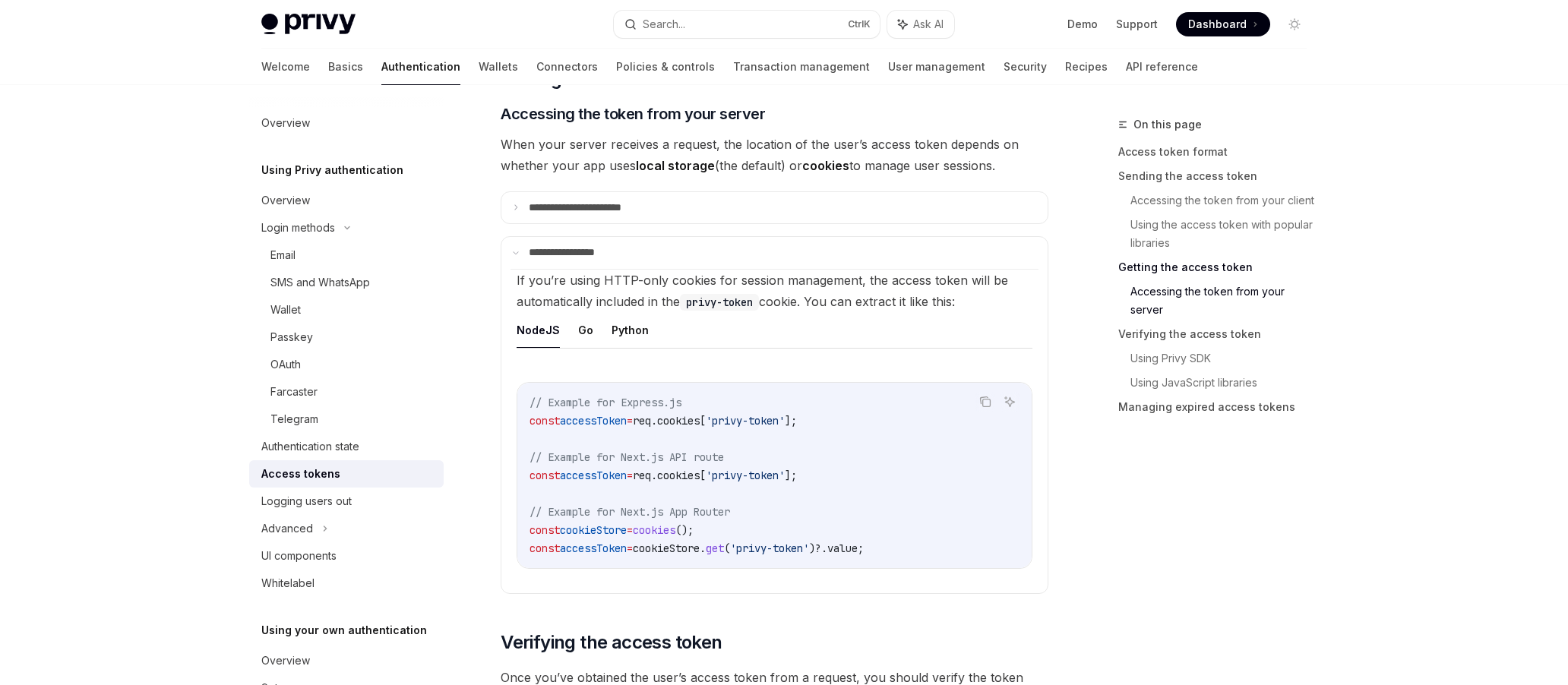
scroll to position [1975, 0]
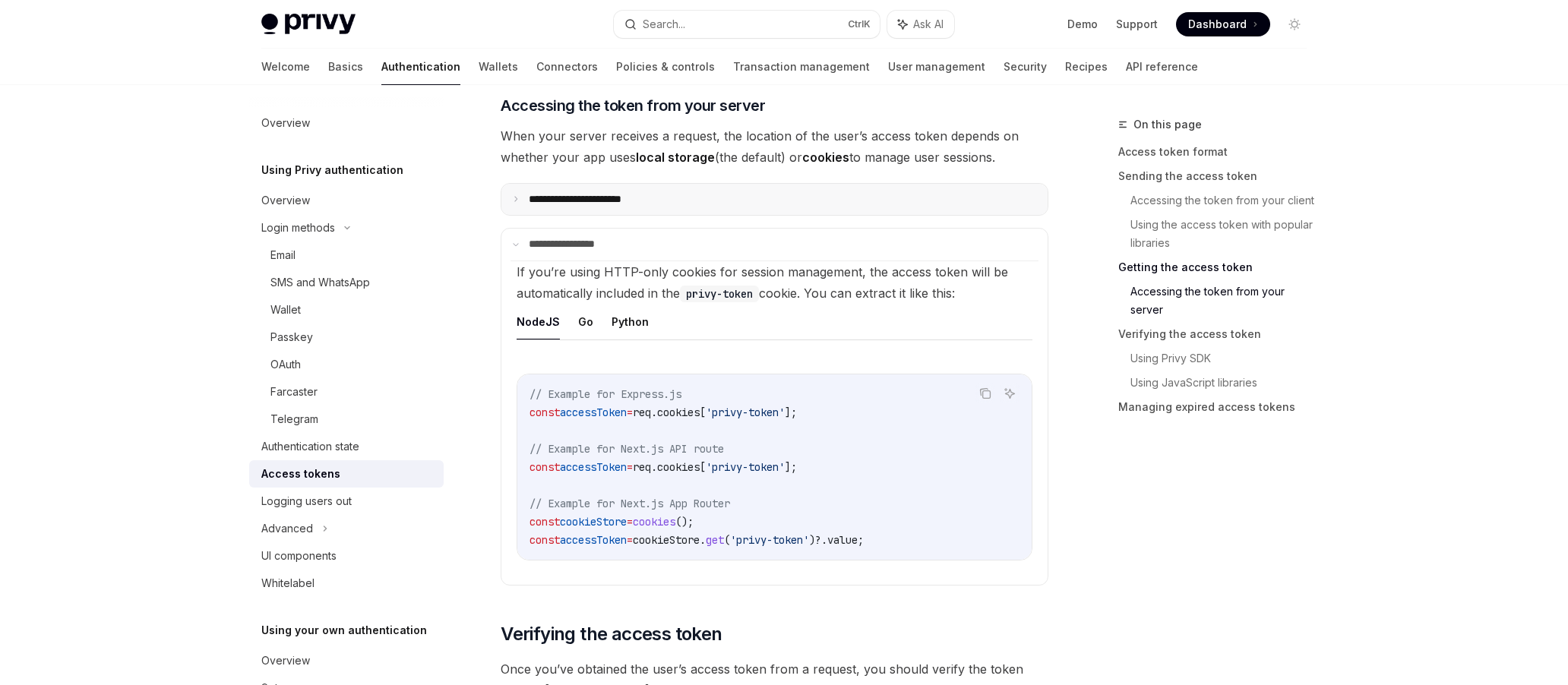
click at [519, 200] on icon at bounding box center [515, 199] width 8 height 8
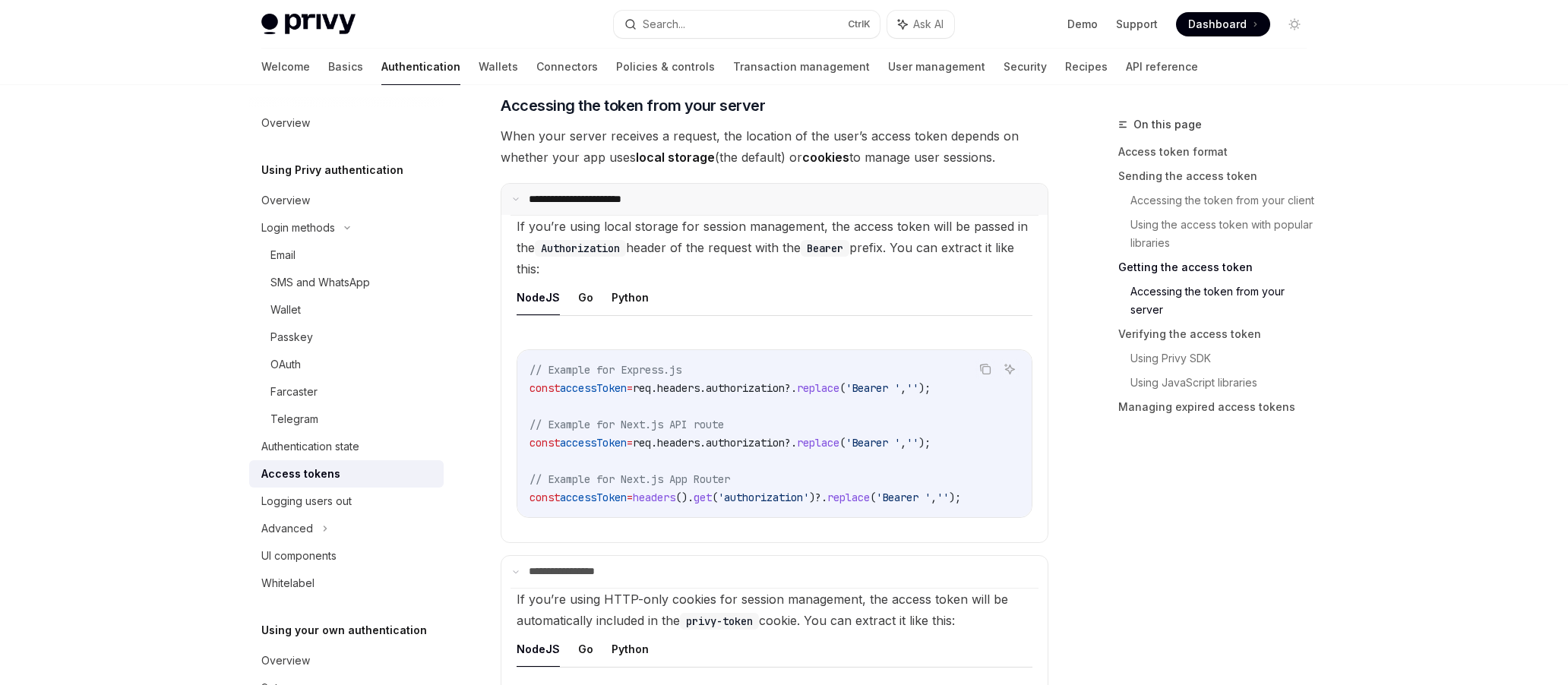
click at [517, 197] on icon at bounding box center [515, 199] width 8 height 8
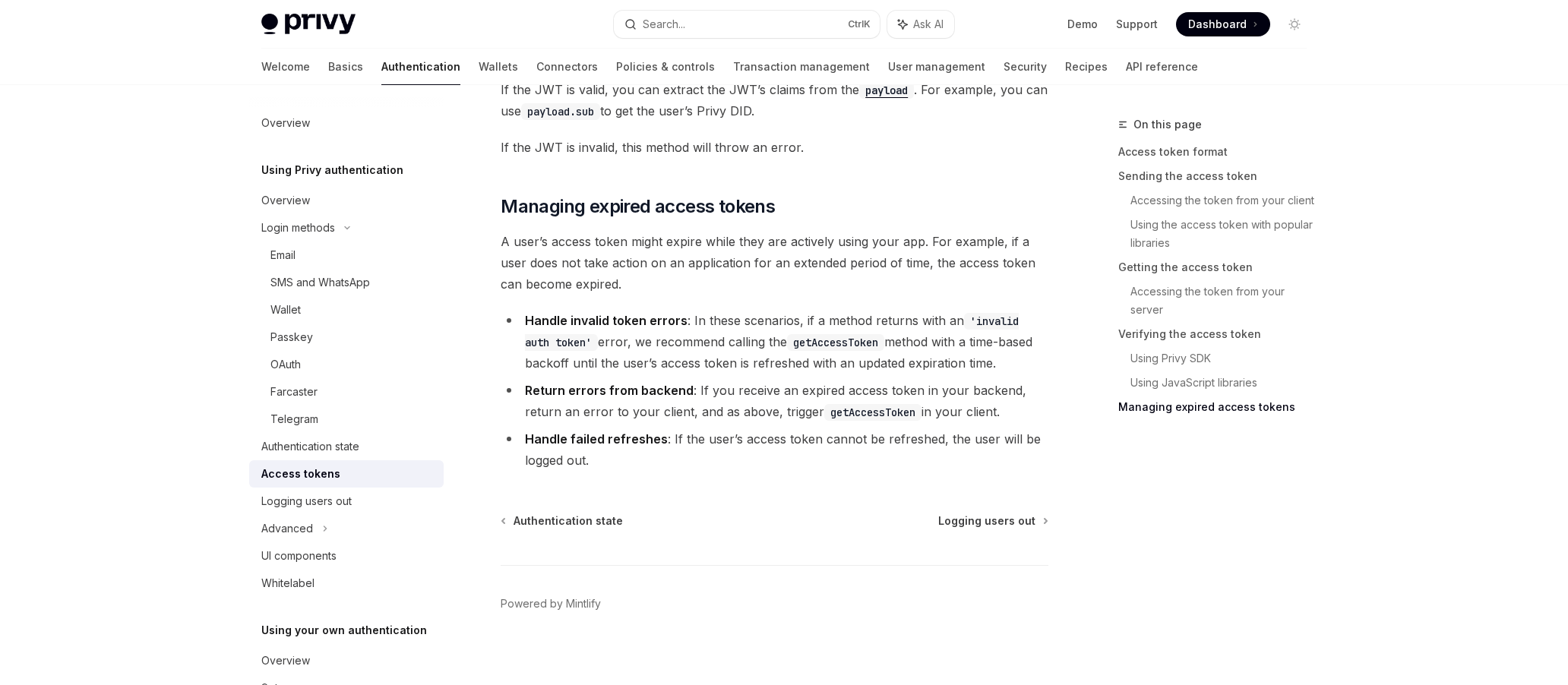
scroll to position [4266, 0]
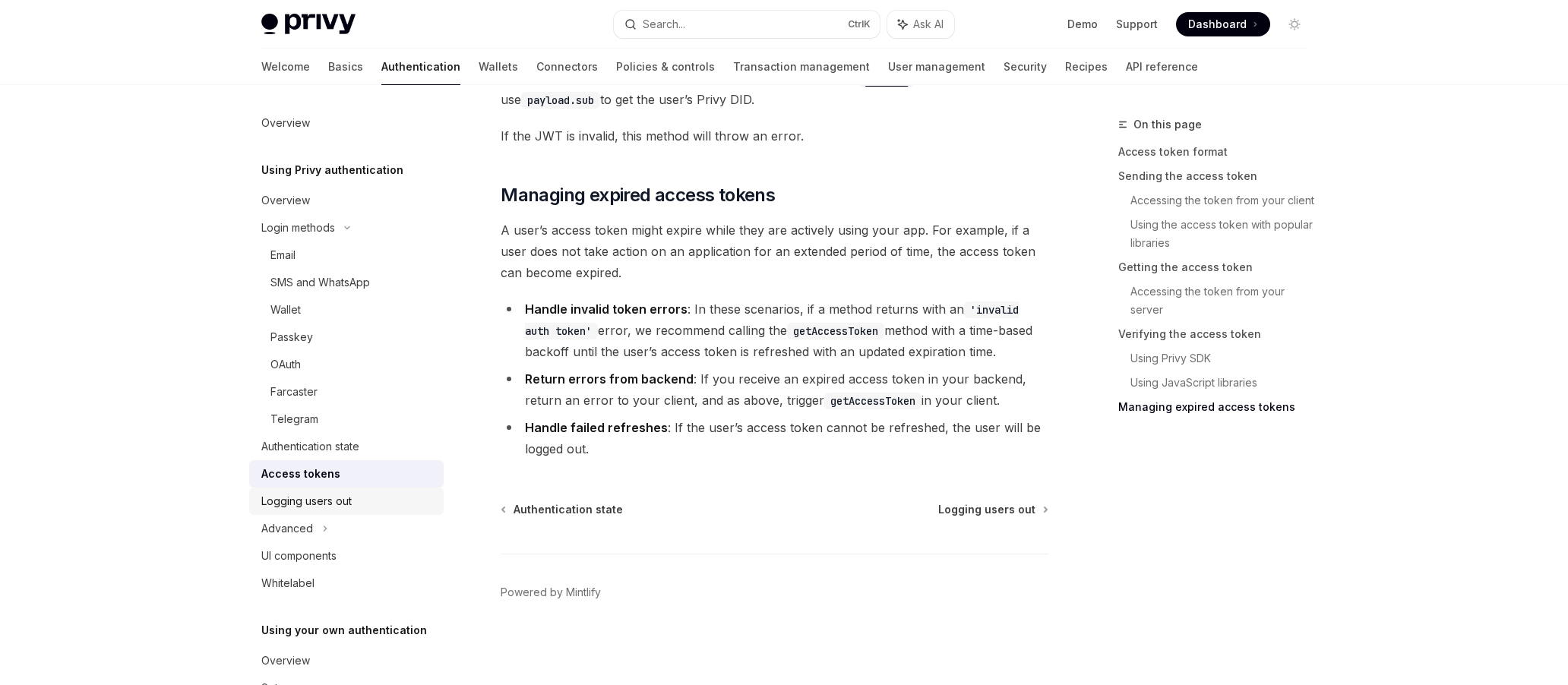
click at [346, 499] on div "Logging users out" at bounding box center [307, 501] width 91 height 18
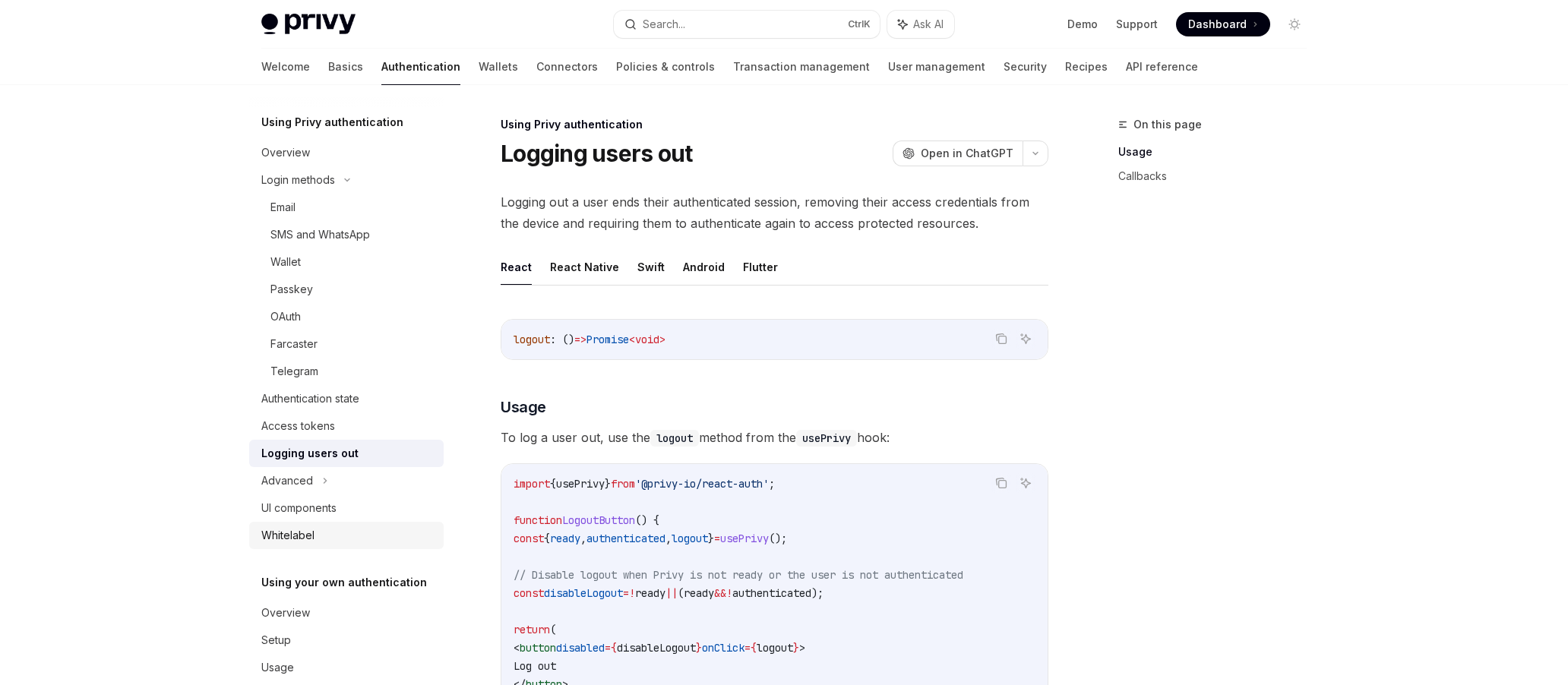
scroll to position [74, 0]
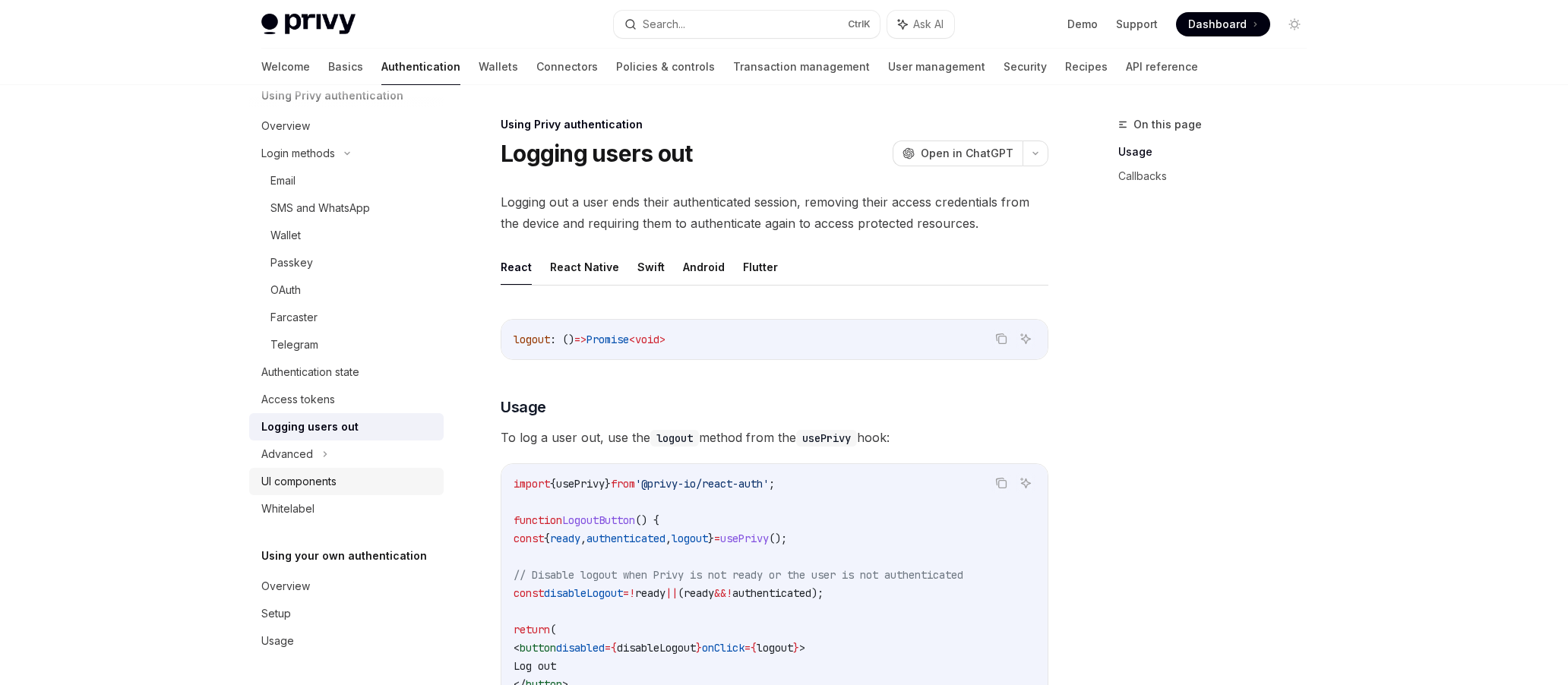
click at [309, 469] on link "UI components" at bounding box center [346, 481] width 194 height 27
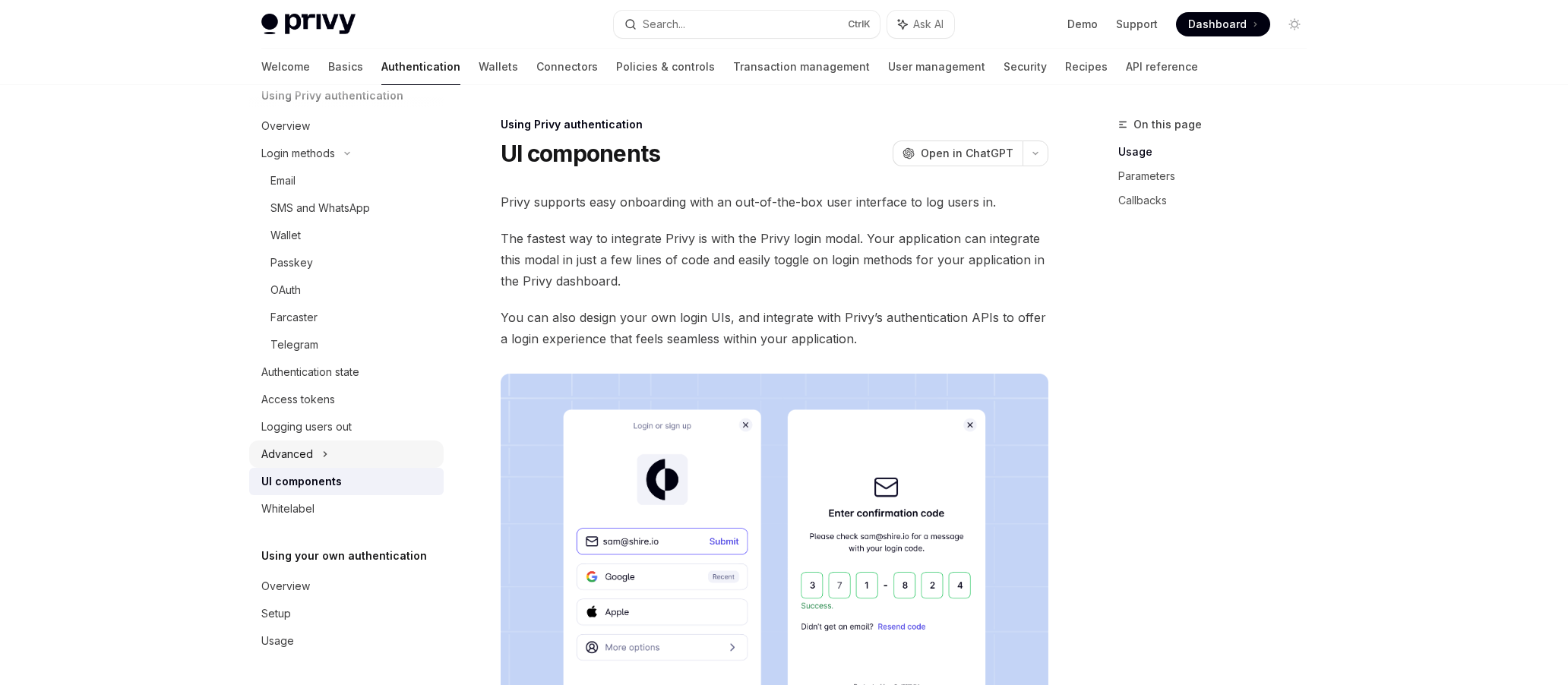
click at [318, 453] on div "Advanced" at bounding box center [346, 453] width 194 height 27
click at [341, 584] on div "Overview" at bounding box center [348, 586] width 173 height 18
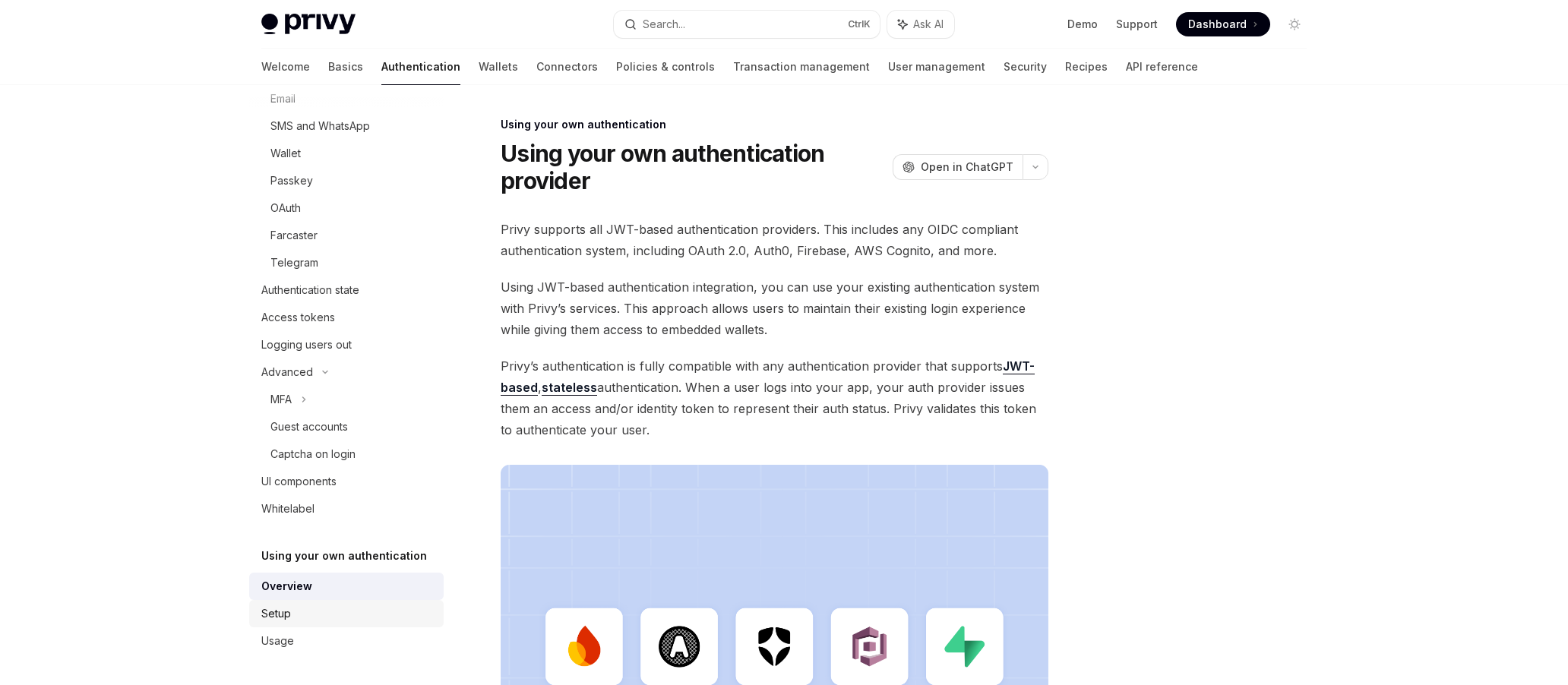
click at [327, 603] on link "Setup" at bounding box center [346, 614] width 194 height 27
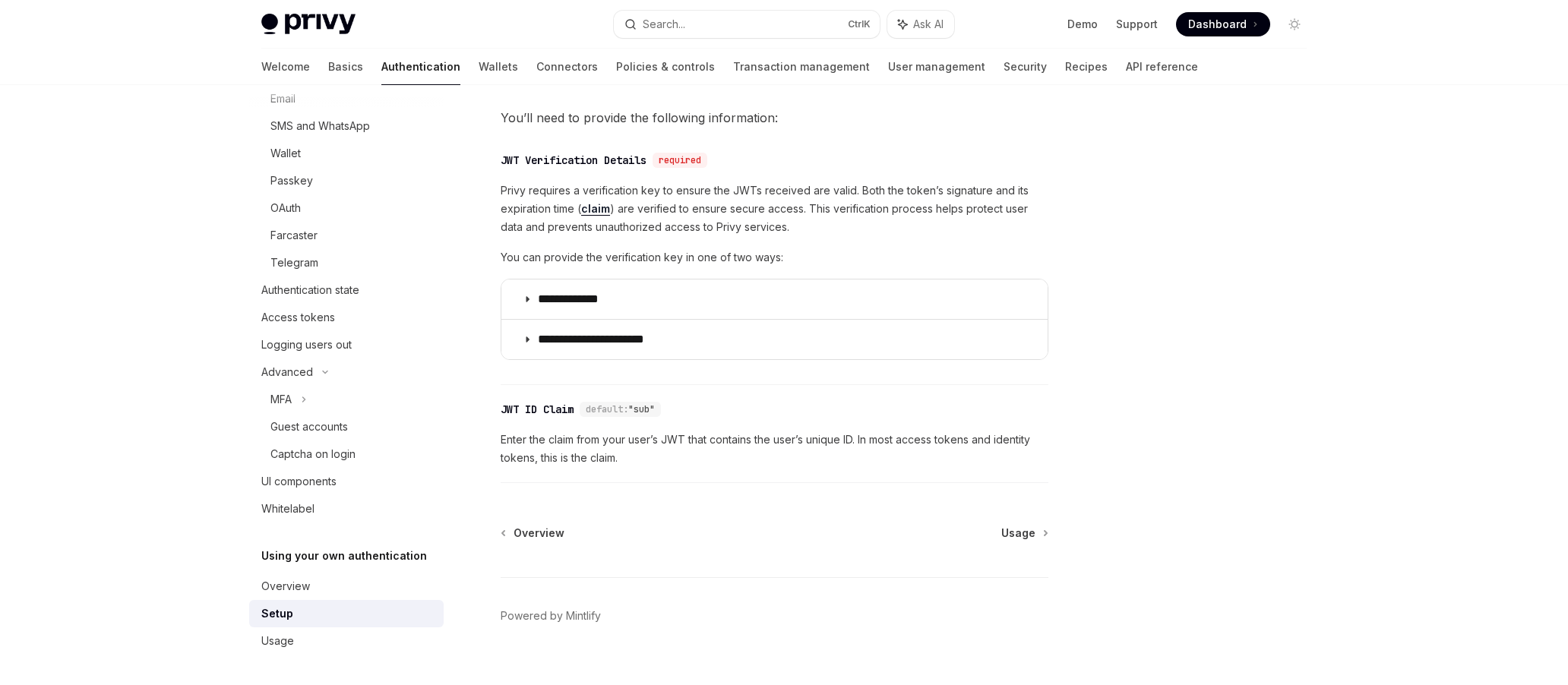
scroll to position [736, 0]
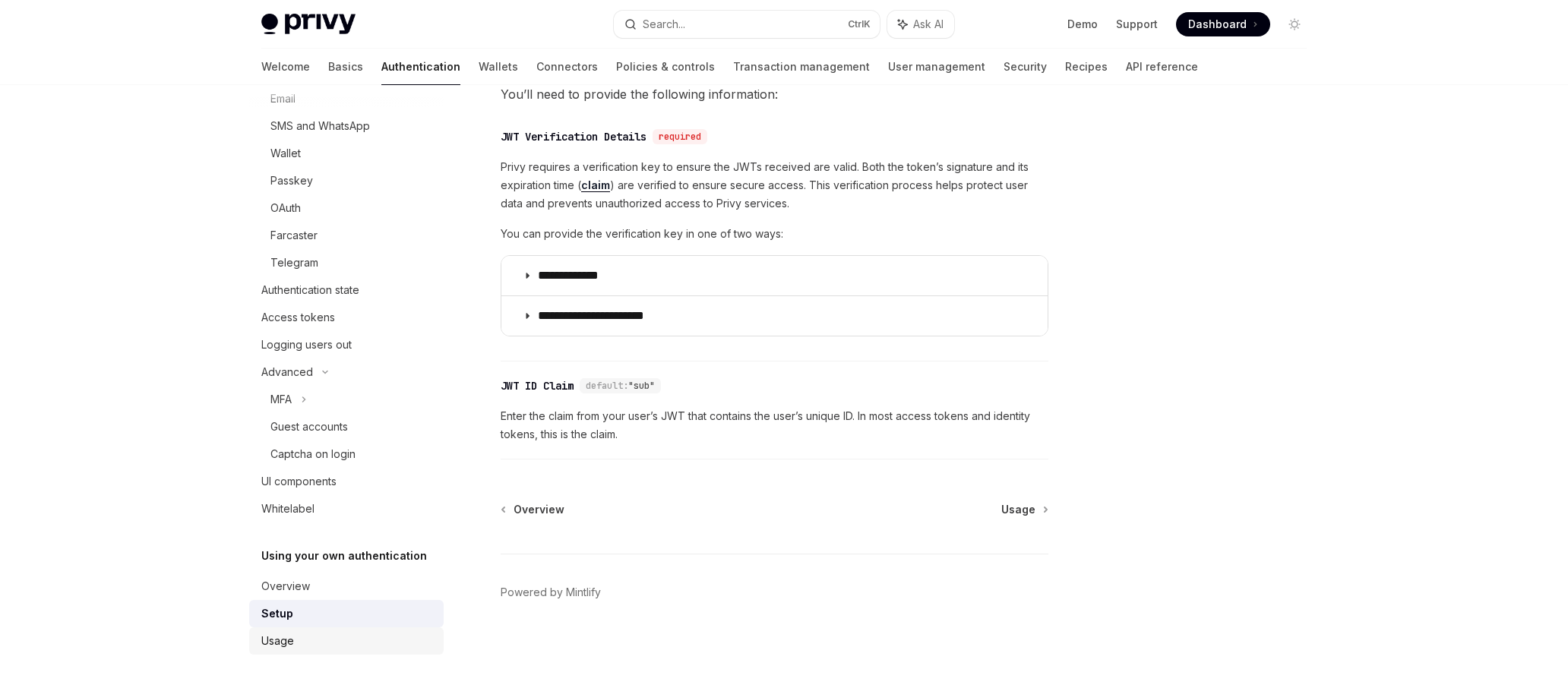
click at [368, 630] on link "Usage" at bounding box center [346, 641] width 194 height 27
type textarea "*"
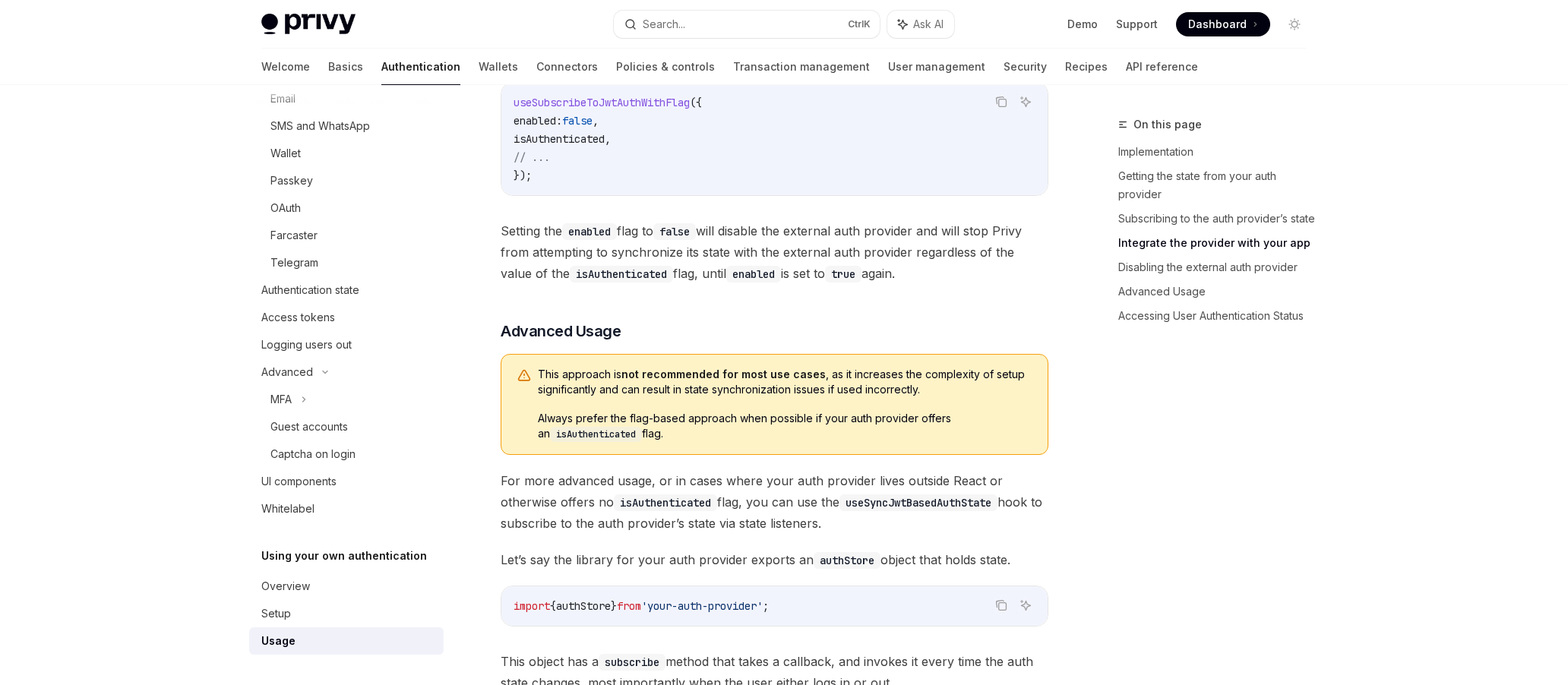
scroll to position [2051, 0]
